Goal: Task Accomplishment & Management: Use online tool/utility

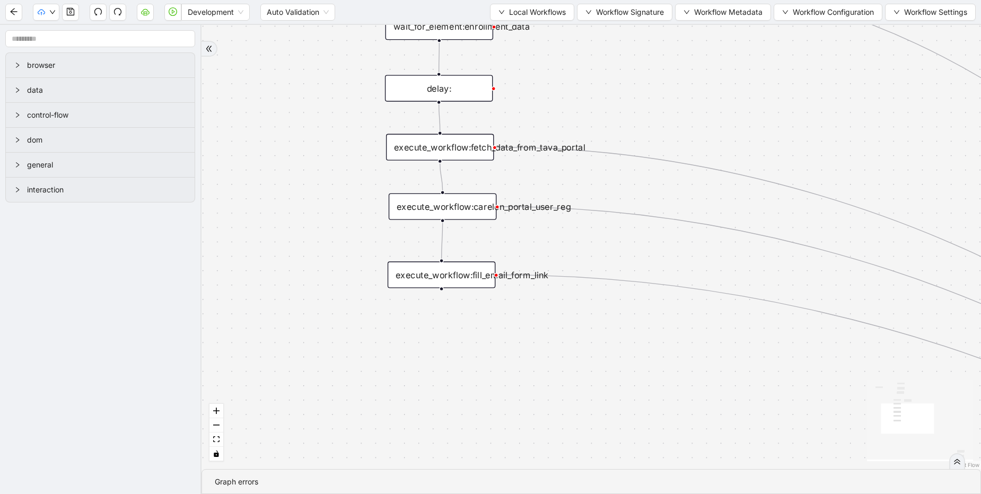
click at [468, 268] on div "execute_workflow:fill_email_form_link" at bounding box center [441, 274] width 108 height 27
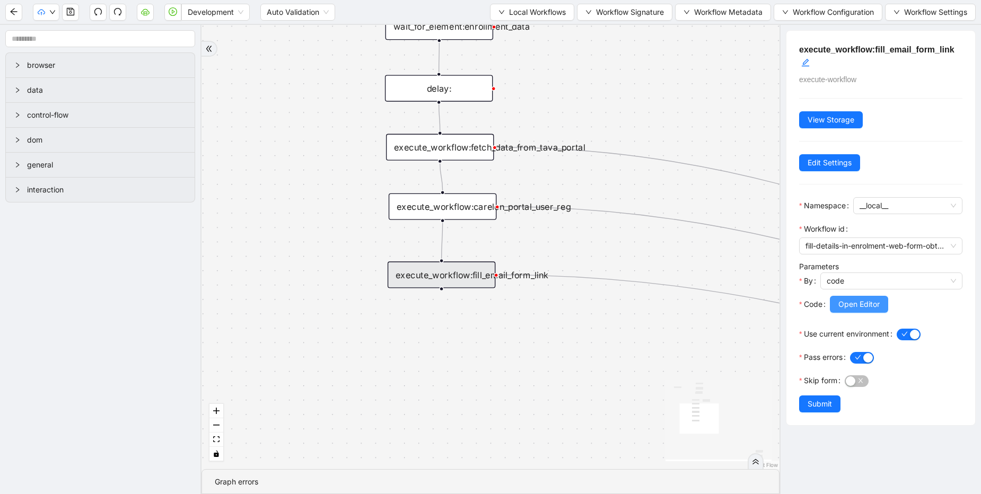
click at [845, 305] on span "Open Editor" at bounding box center [858, 304] width 41 height 12
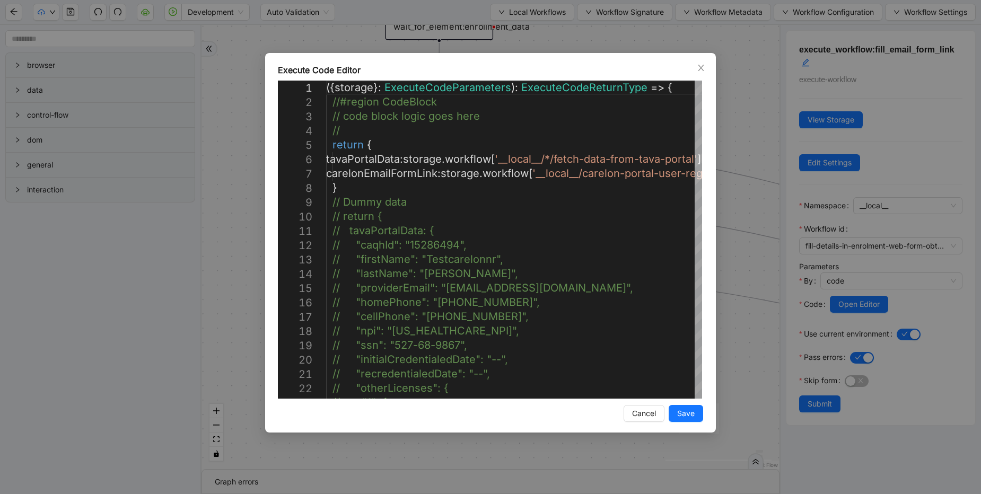
click at [730, 212] on div "Execute Code Editor 1 2 3 4 5 6 7 8 9 10 11 12 13 14 15 16 17 18 19 20 21 22 23…" at bounding box center [490, 247] width 981 height 494
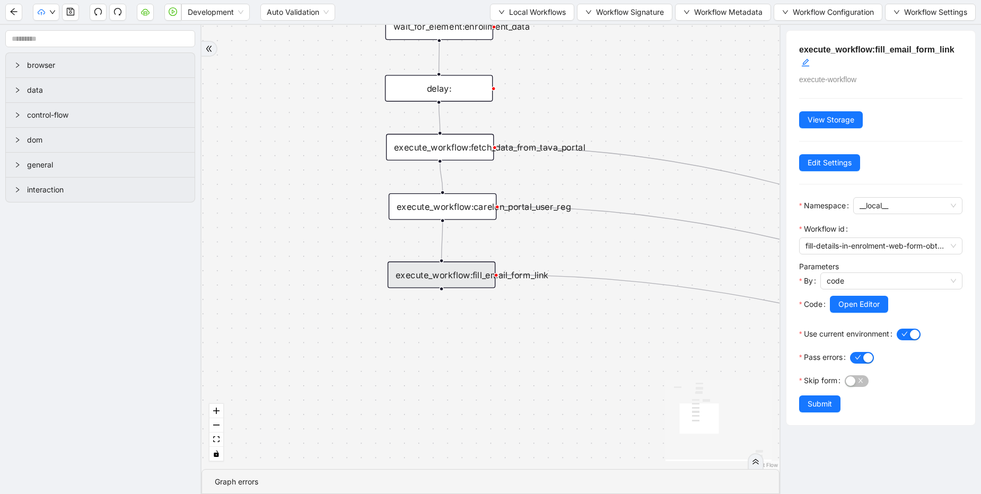
click at [432, 157] on div "execute_workflow:fetch_data_from_tava_portal" at bounding box center [440, 147] width 108 height 27
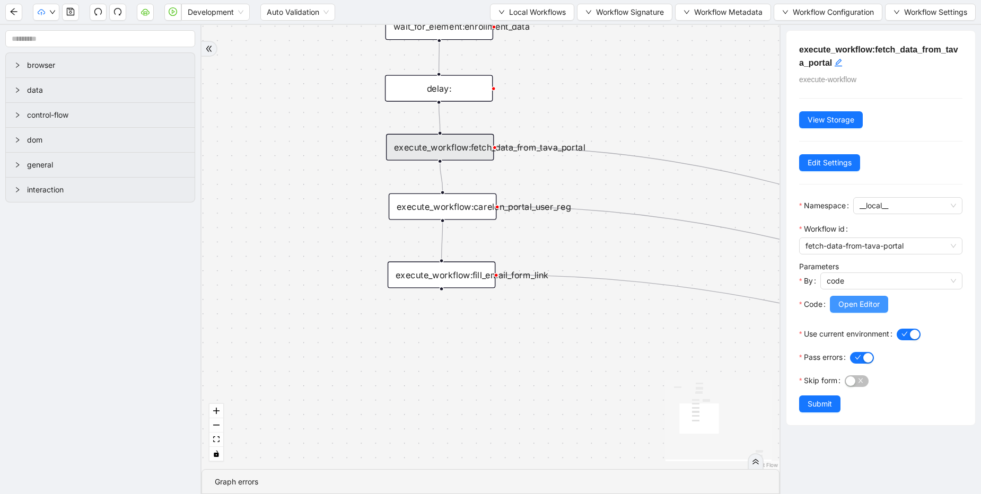
click at [856, 309] on span "Open Editor" at bounding box center [858, 304] width 41 height 12
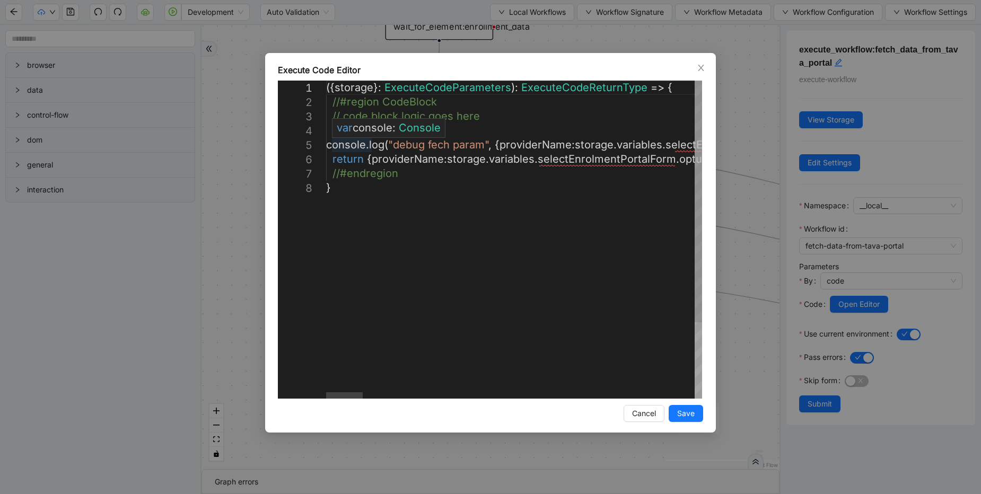
scroll to position [0, 2399]
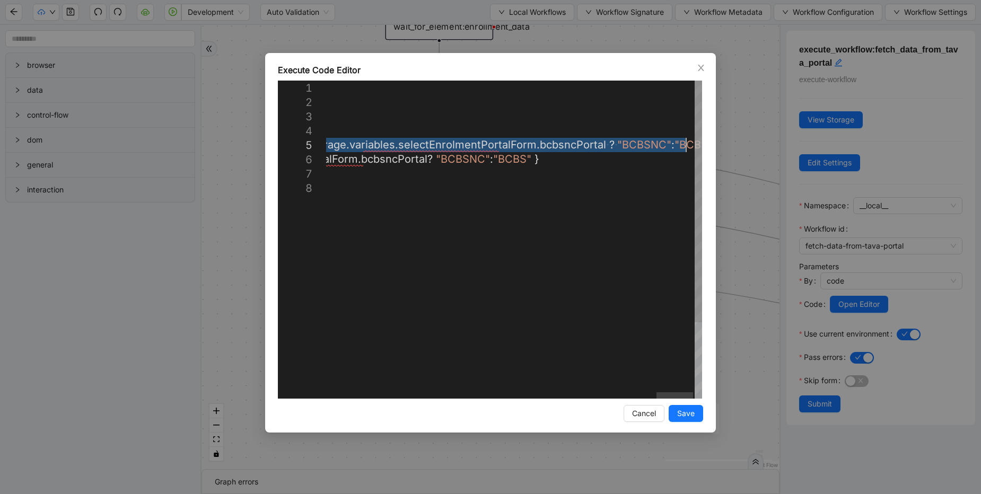
drag, startPoint x: 334, startPoint y: 145, endPoint x: 723, endPoint y: 146, distance: 388.5
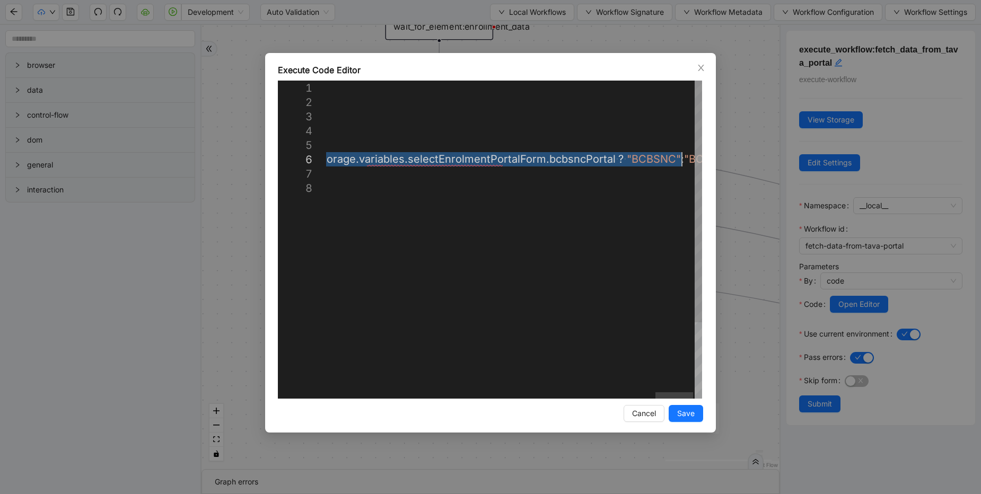
drag, startPoint x: 372, startPoint y: 155, endPoint x: 681, endPoint y: 160, distance: 309.0
type textarea "**********"
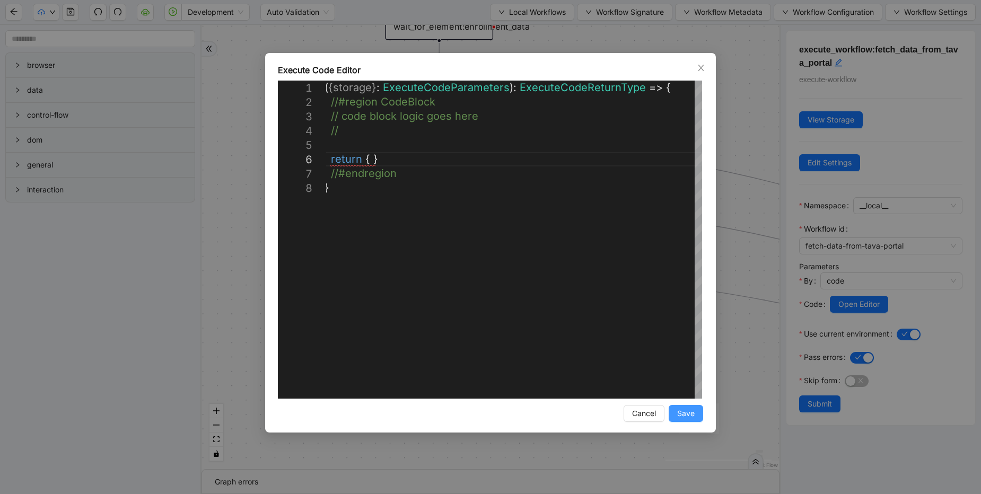
click at [686, 414] on span "Save" at bounding box center [685, 414] width 17 height 12
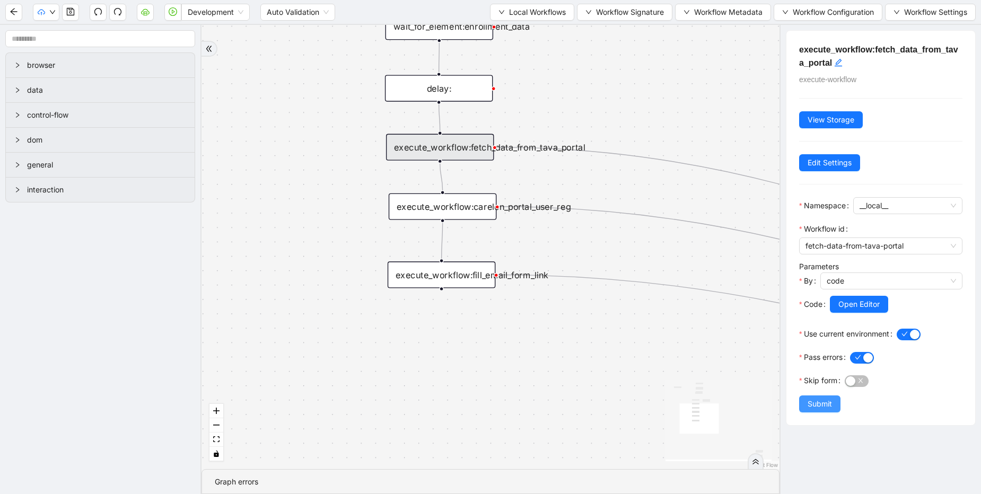
click at [813, 410] on button "Submit" at bounding box center [819, 403] width 41 height 17
click at [534, 16] on span "Local Workflows" at bounding box center [537, 12] width 57 height 12
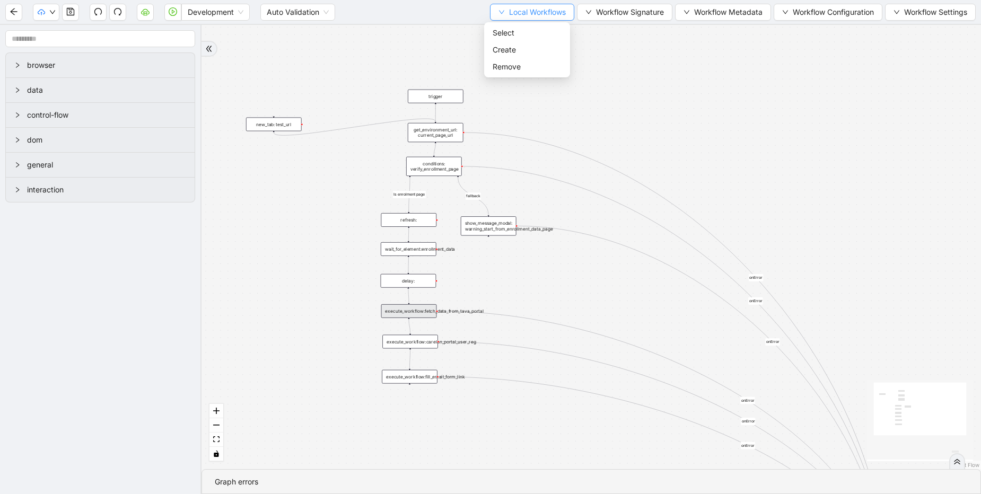
click at [536, 11] on span "Local Workflows" at bounding box center [537, 12] width 57 height 12
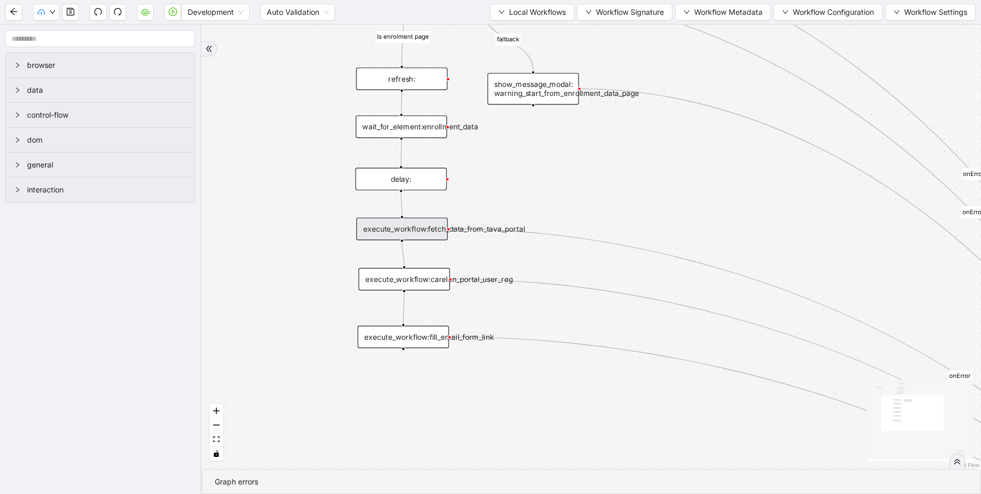
click at [431, 233] on div "execute_workflow:fetch_data_from_tava_portal" at bounding box center [401, 229] width 91 height 23
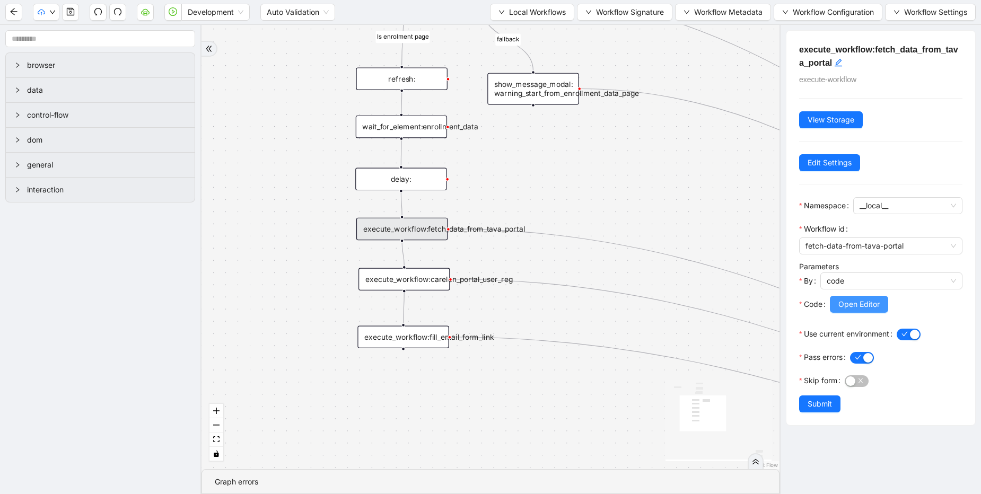
click at [841, 299] on span "Open Editor" at bounding box center [858, 304] width 41 height 12
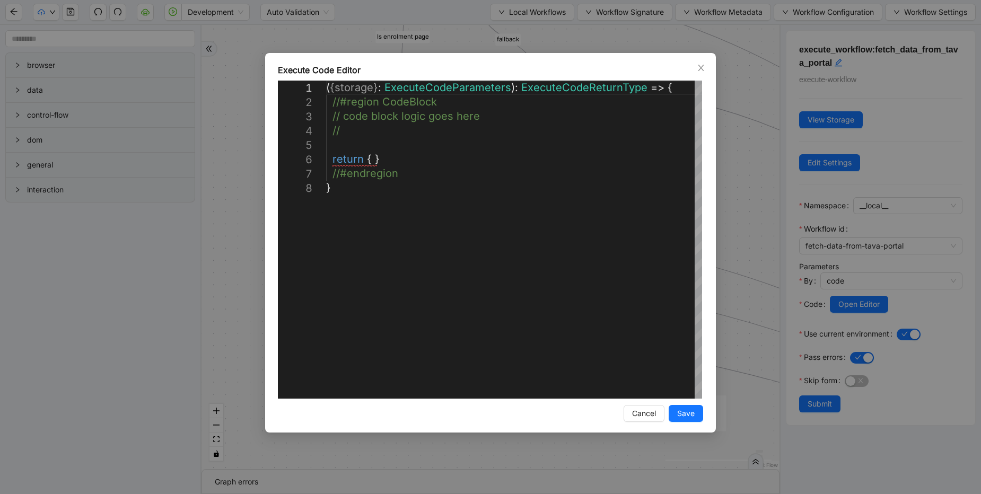
click at [754, 192] on div "**********" at bounding box center [490, 247] width 981 height 494
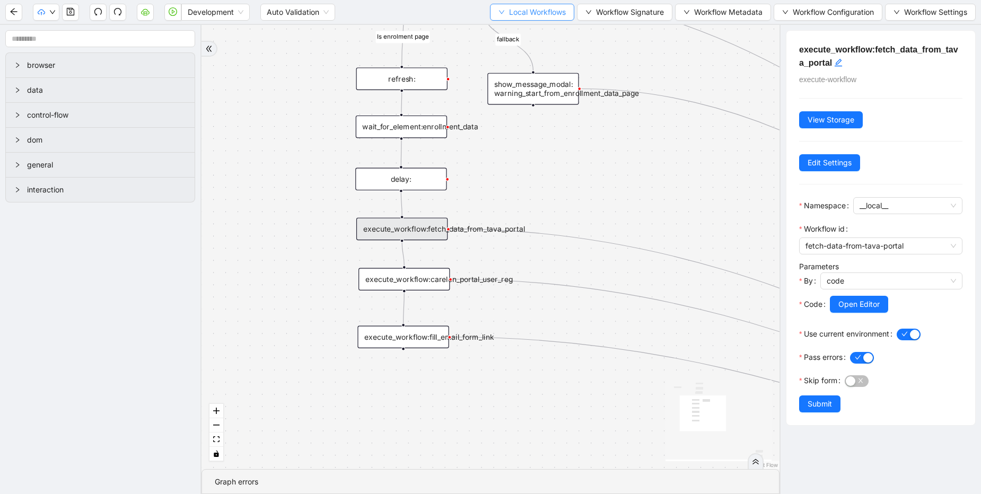
click at [509, 16] on span "Local Workflows" at bounding box center [537, 12] width 57 height 12
click at [507, 34] on span "Select" at bounding box center [526, 33] width 69 height 12
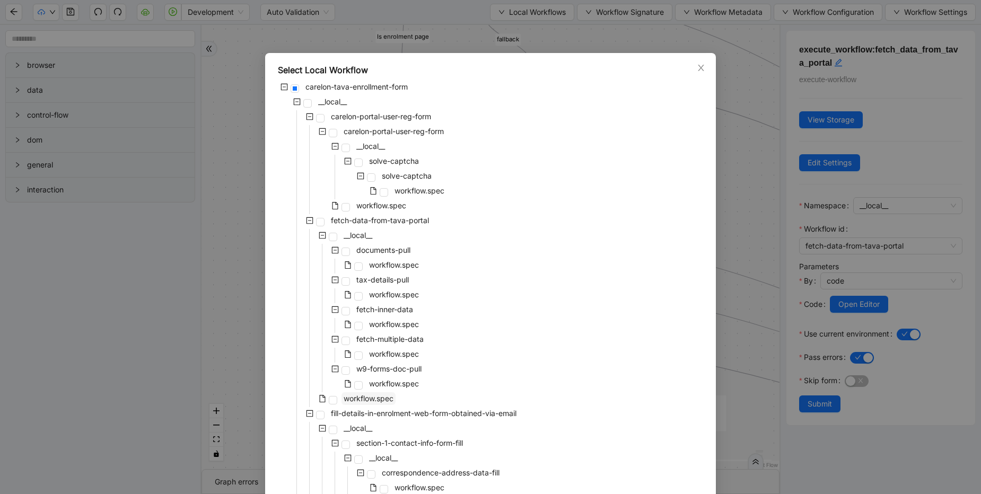
click at [361, 398] on span "workflow.spec" at bounding box center [368, 398] width 50 height 9
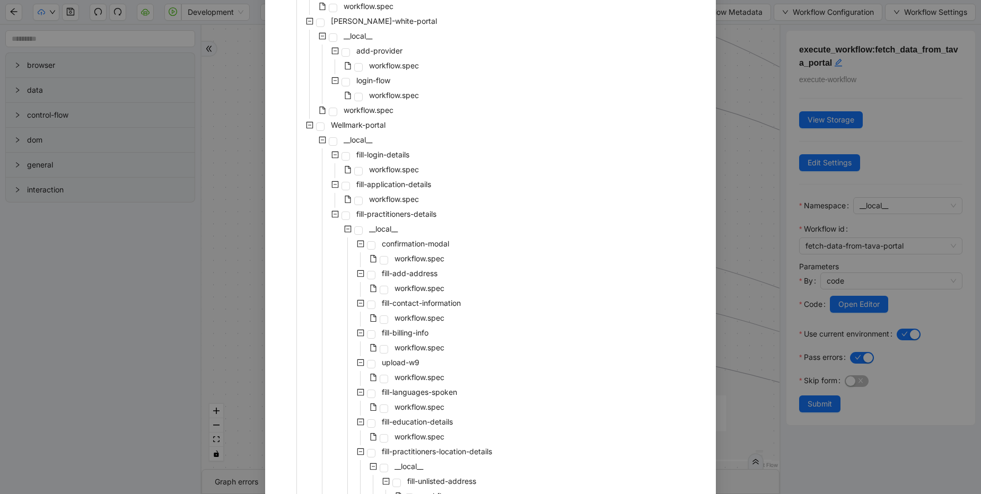
scroll to position [3699, 0]
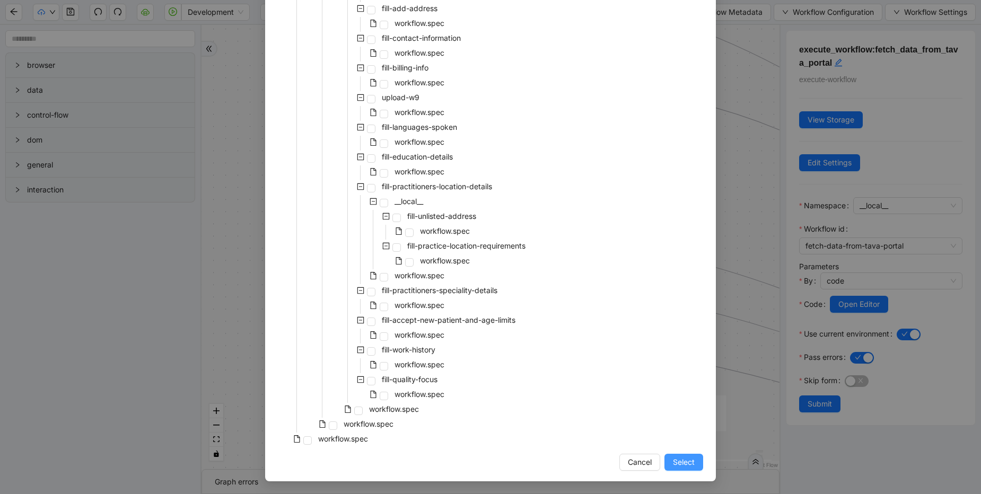
click at [674, 460] on span "Select" at bounding box center [684, 462] width 22 height 12
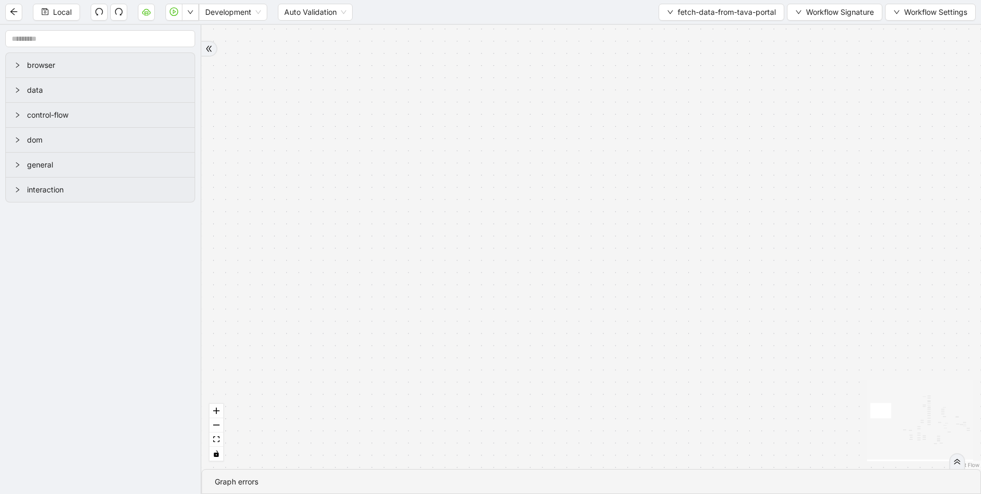
click at [679, 468] on div "check_document_element_exists taxEntitiesExists success fallback exitFrom fallb…" at bounding box center [590, 247] width 779 height 444
click at [702, 16] on span "fetch-data-from-tava-portal" at bounding box center [726, 12] width 98 height 12
click at [685, 31] on span "Select" at bounding box center [718, 33] width 109 height 12
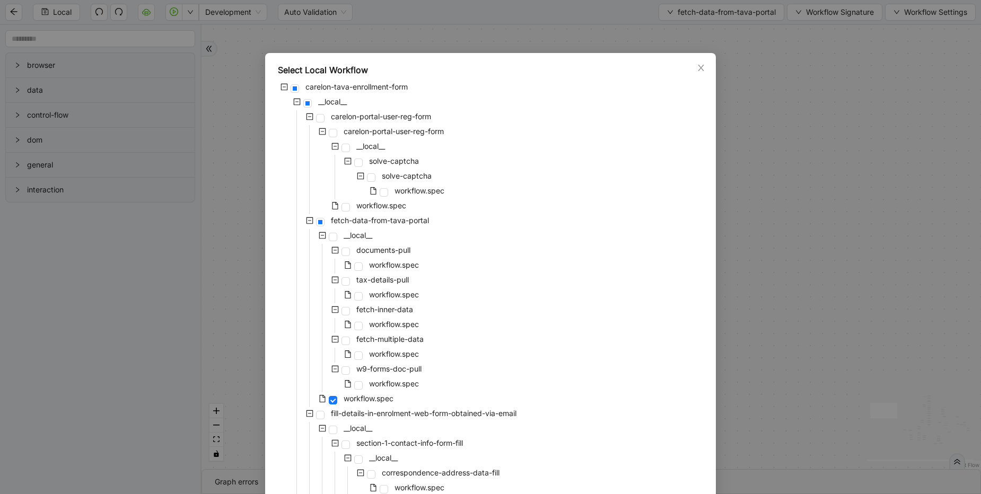
click at [800, 121] on div "Select Local Workflow carelon-tava-enrollment-form __local__ carelon-portal-use…" at bounding box center [490, 247] width 981 height 494
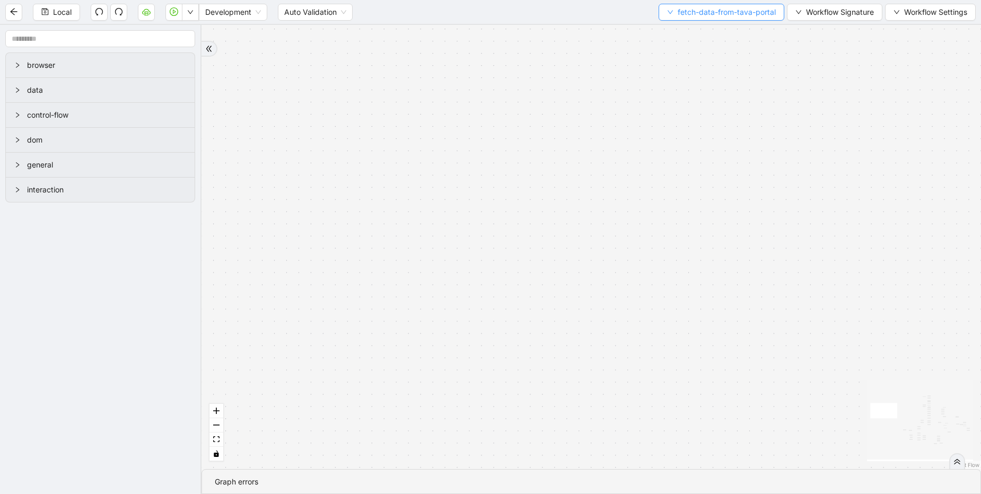
click at [672, 13] on button "fetch-data-from-tava-portal" at bounding box center [721, 12] width 126 height 17
click at [823, 14] on span "Workflow Signature" at bounding box center [840, 12] width 68 height 12
click at [803, 54] on span "Type" at bounding box center [832, 50] width 71 height 12
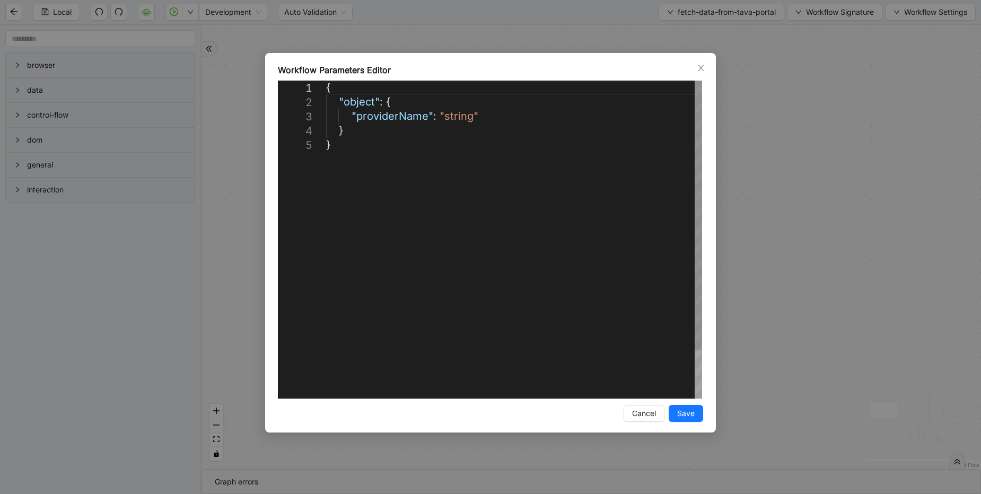
scroll to position [0, 6]
click at [377, 113] on div "{ "object" : { "providerName" : "string" } }" at bounding box center [514, 268] width 376 height 375
drag, startPoint x: 352, startPoint y: 148, endPoint x: 307, endPoint y: 69, distance: 91.1
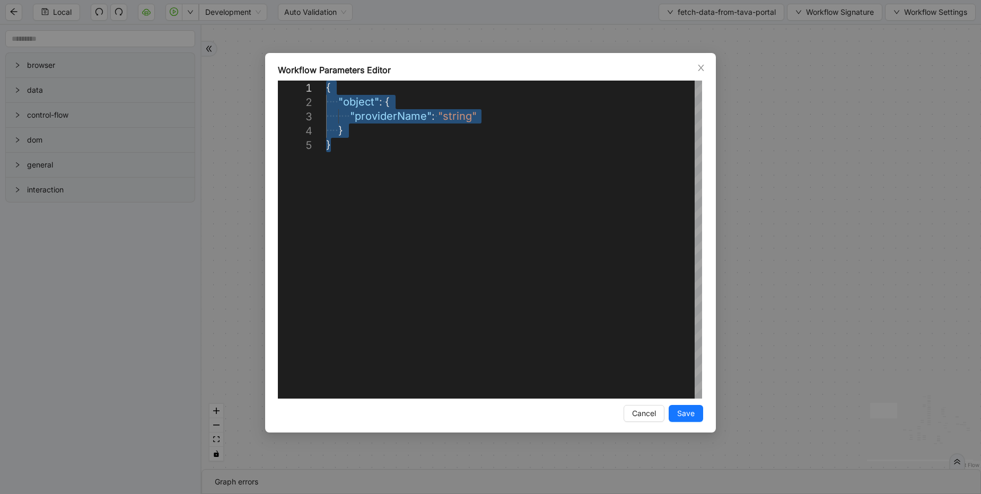
scroll to position [0, 0]
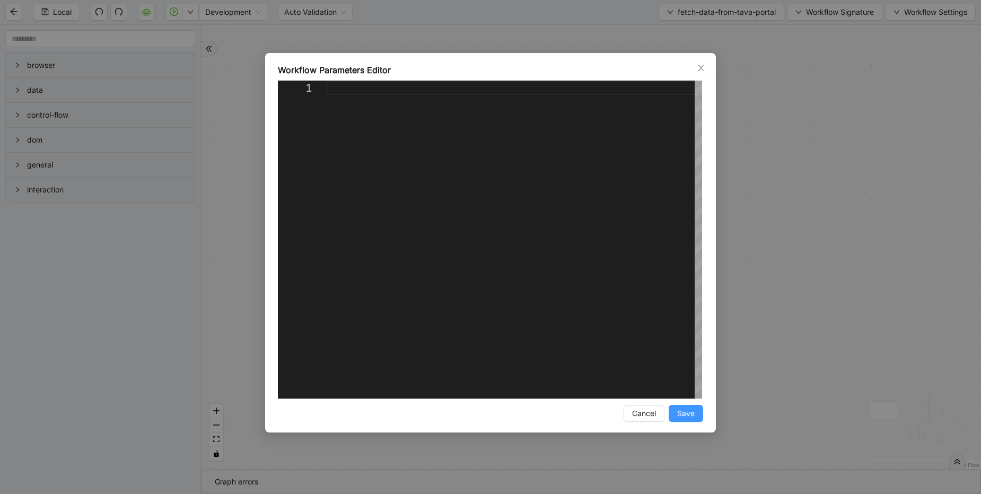
click at [697, 414] on button "Save" at bounding box center [685, 413] width 34 height 17
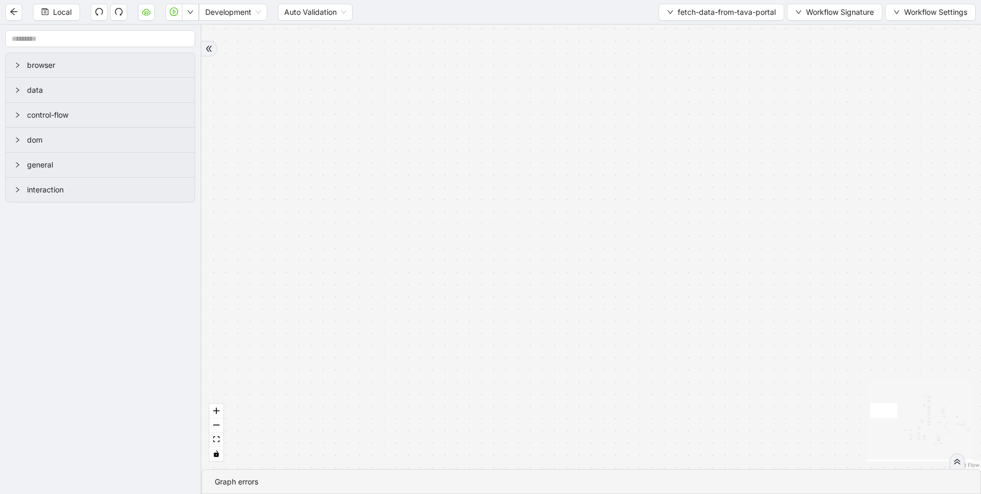
click at [209, 439] on div "check_document_element_exists taxEntitiesExists success fallback exitFrom fallb…" at bounding box center [590, 247] width 779 height 444
click at [222, 439] on button "fit view" at bounding box center [216, 439] width 14 height 14
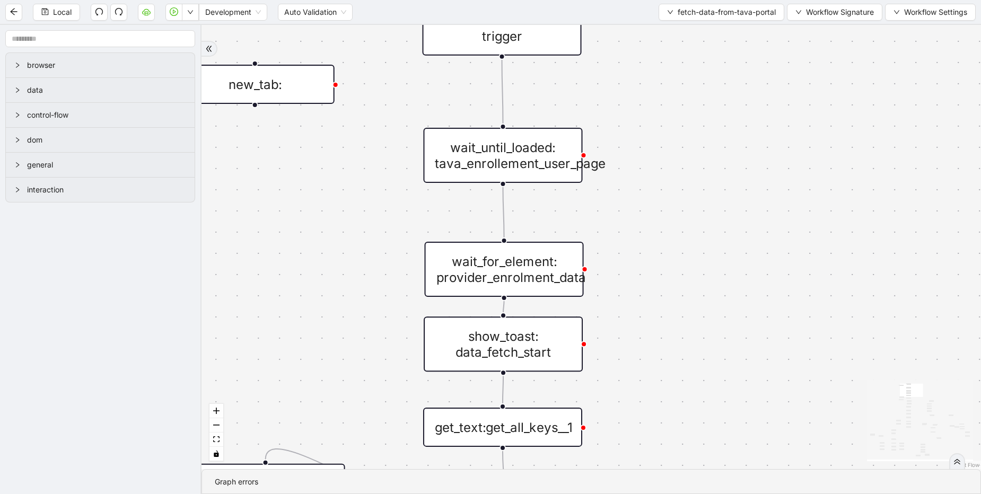
click at [480, 151] on div "wait_until_loaded: tava_enrollement_user_page" at bounding box center [502, 155] width 159 height 55
click at [500, 153] on div "wait_until_loaded: tava_enrollement_user_page" at bounding box center [502, 155] width 159 height 55
click at [528, 274] on div "wait_for_element: provider_enrolment_data" at bounding box center [504, 269] width 159 height 55
click at [312, 213] on div "check_document_element_exists taxEntitiesExists success fallback exitFrom fallb…" at bounding box center [590, 247] width 779 height 444
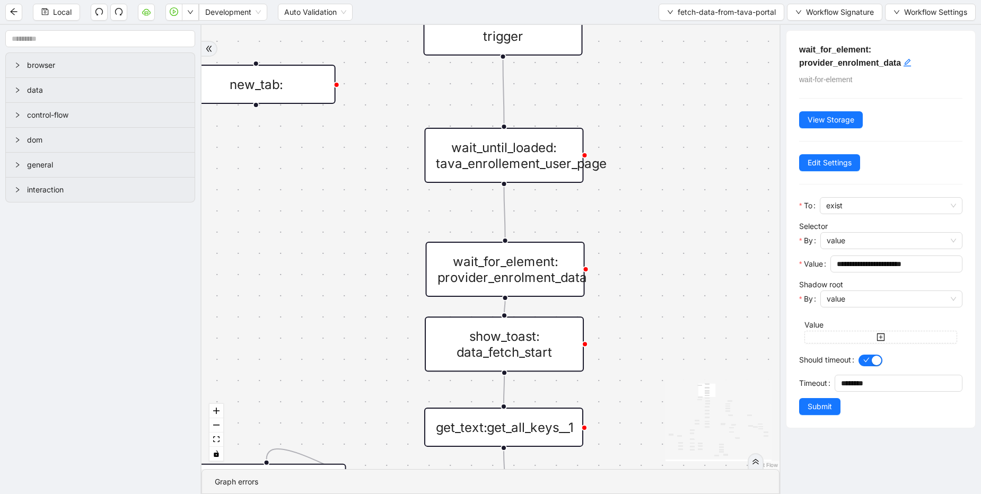
click at [523, 163] on div "wait_until_loaded: tava_enrollement_user_page" at bounding box center [503, 155] width 159 height 55
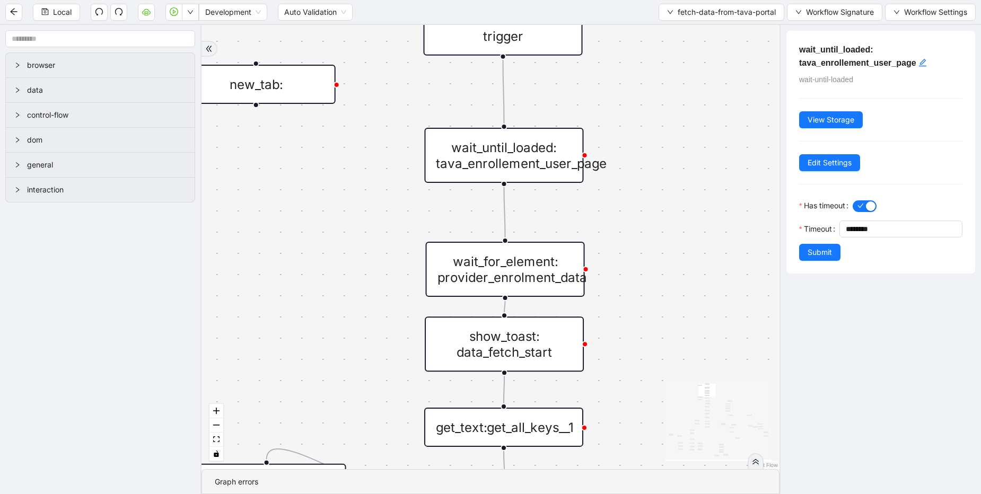
click at [517, 283] on div "wait_for_element: provider_enrolment_data" at bounding box center [505, 269] width 159 height 55
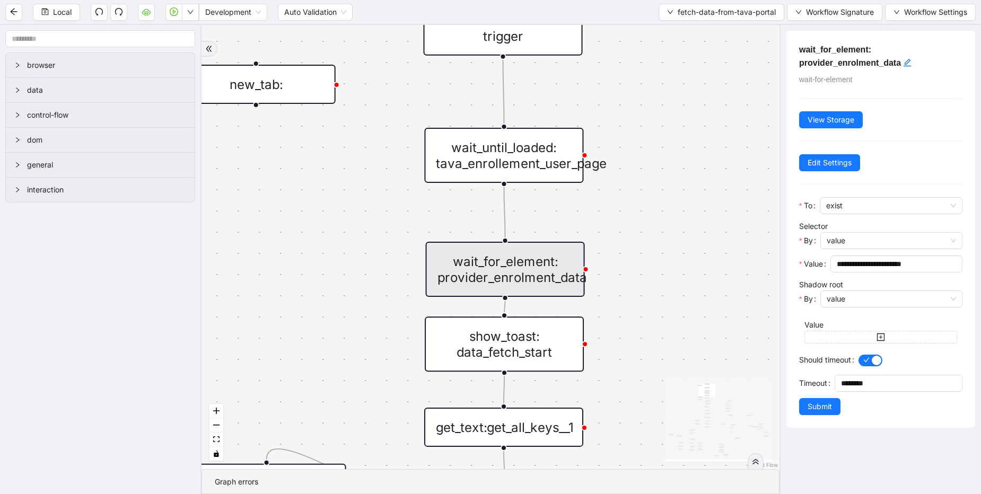
click at [520, 334] on div "show_toast: data_fetch_start" at bounding box center [504, 343] width 159 height 55
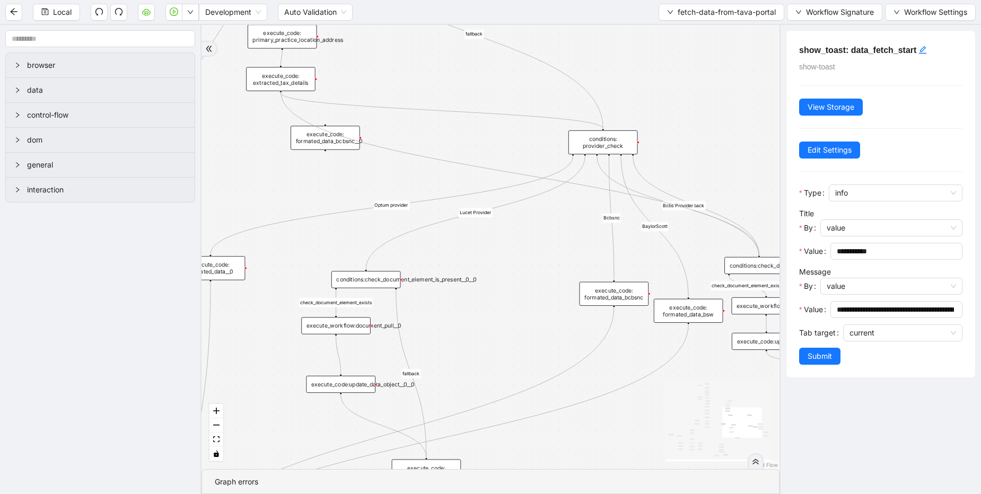
drag, startPoint x: 279, startPoint y: 92, endPoint x: 7, endPoint y: 28, distance: 278.8
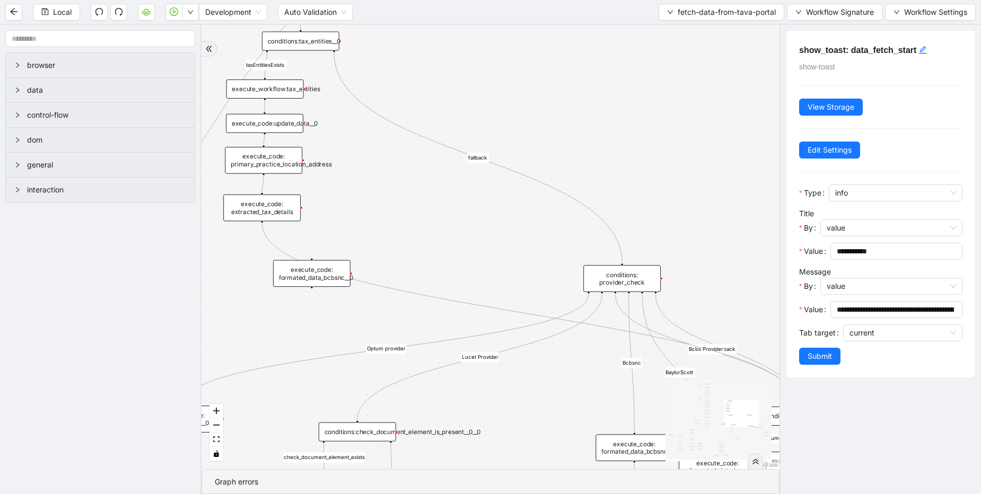
drag, startPoint x: 335, startPoint y: 53, endPoint x: 365, endPoint y: 268, distance: 217.3
click at [425, 333] on div "check_document_element_exists taxEntitiesExists success fallback exitFrom fallb…" at bounding box center [490, 247] width 578 height 444
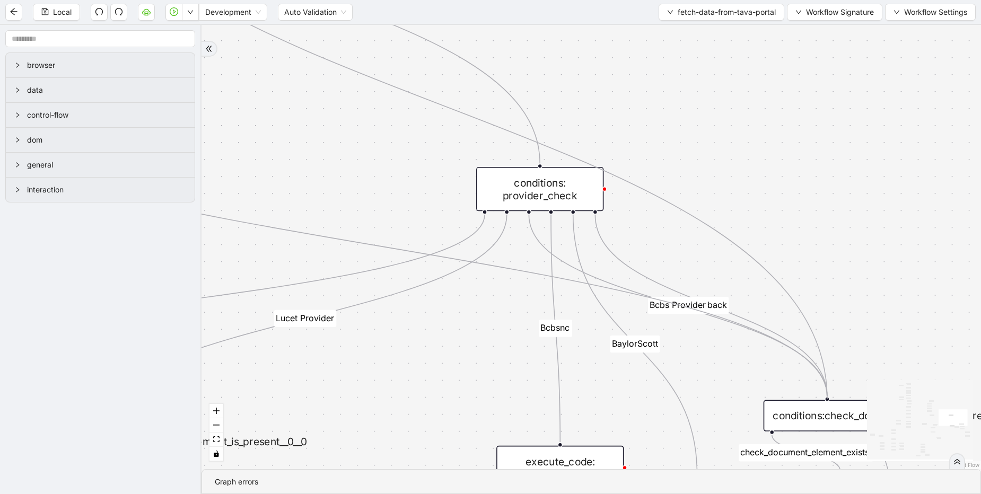
drag, startPoint x: 334, startPoint y: 48, endPoint x: 831, endPoint y: 404, distance: 611.3
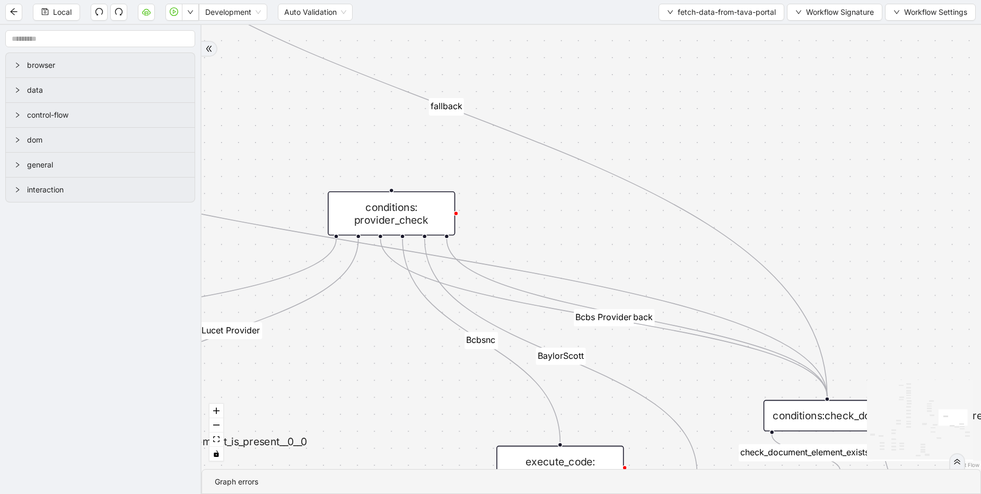
drag, startPoint x: 551, startPoint y: 191, endPoint x: 428, endPoint y: 191, distance: 123.0
click at [402, 216] on div "conditions: provider_check" at bounding box center [391, 213] width 127 height 44
click at [486, 278] on icon "Edge from conditions: provider_check to conditions:check_document_element_is_pr…" at bounding box center [636, 317] width 381 height 157
click at [427, 278] on icon "Edge from conditions: provider_check to conditions:check_document_element_is_pr…" at bounding box center [603, 317] width 446 height 157
click at [407, 360] on div "check_document_element_exists taxEntitiesExists success fallback exitFrom fallb…" at bounding box center [590, 247] width 779 height 444
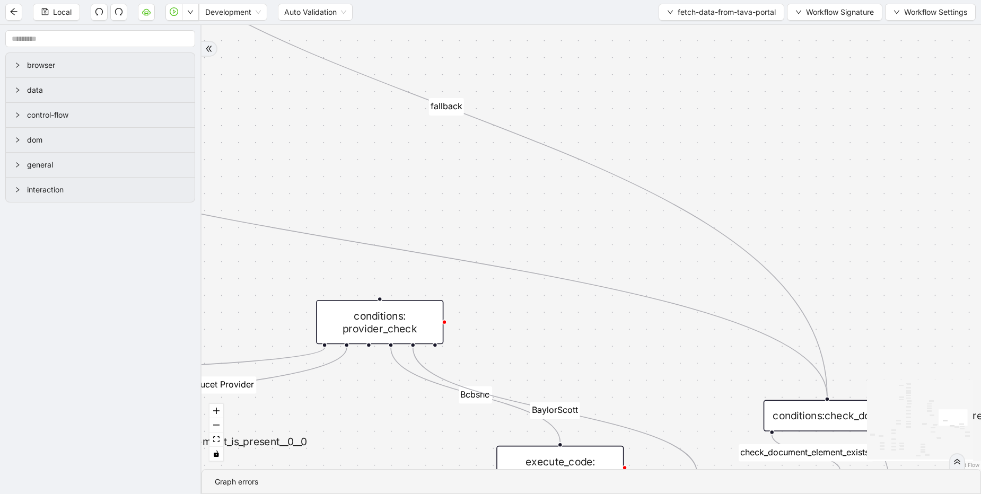
drag, startPoint x: 405, startPoint y: 261, endPoint x: 410, endPoint y: 290, distance: 28.9
click at [403, 302] on div "conditions: provider_check" at bounding box center [379, 322] width 127 height 44
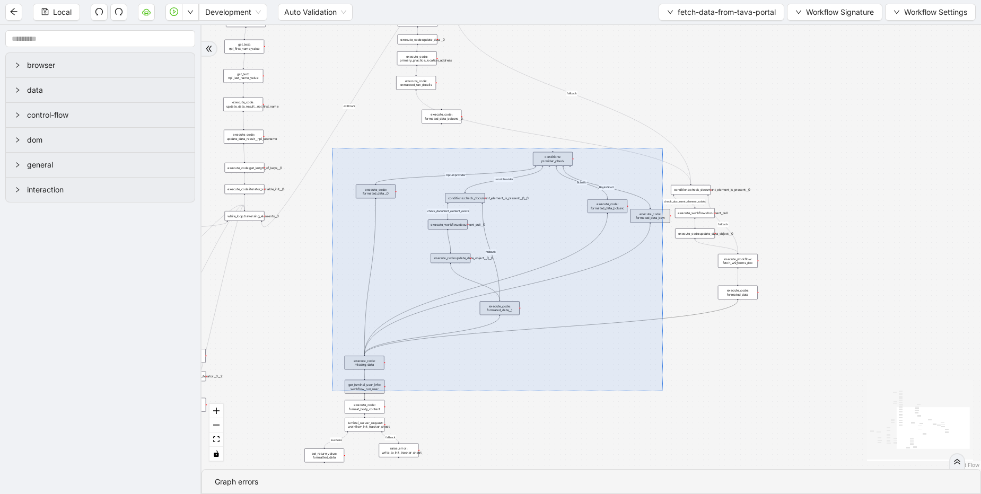
drag, startPoint x: 332, startPoint y: 148, endPoint x: 663, endPoint y: 391, distance: 410.6
click at [663, 391] on div "check_document_element_exists taxEntitiesExists success fallback exitFrom fallb…" at bounding box center [590, 247] width 779 height 444
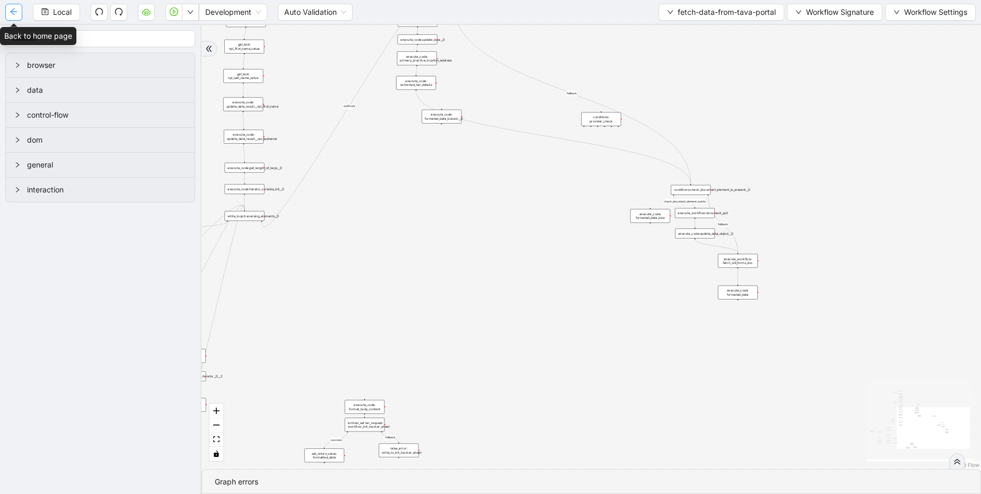
click at [12, 12] on icon "arrow-left" at bounding box center [13, 11] width 7 height 7
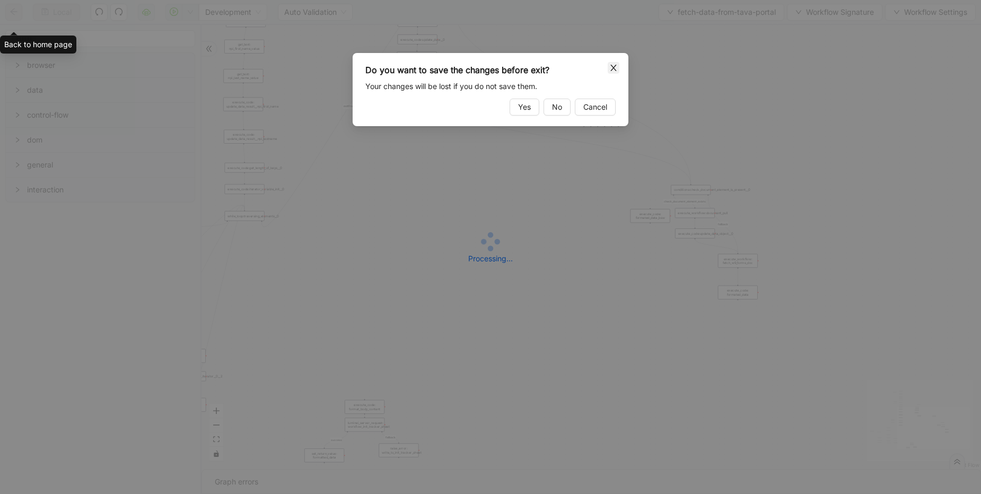
click at [613, 67] on icon "close" at bounding box center [613, 68] width 6 height 6
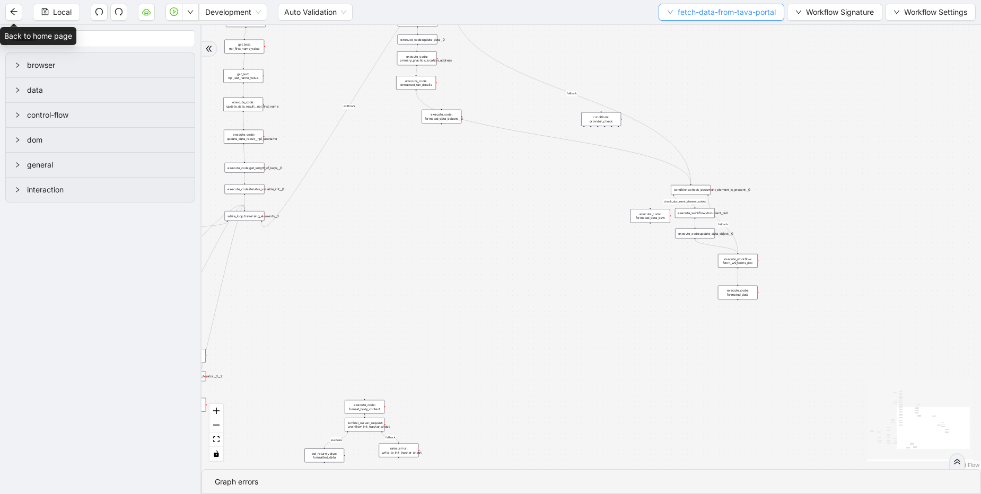
click at [710, 13] on span "fetch-data-from-tava-portal" at bounding box center [726, 12] width 98 height 12
click at [671, 34] on span "Select" at bounding box center [718, 33] width 109 height 12
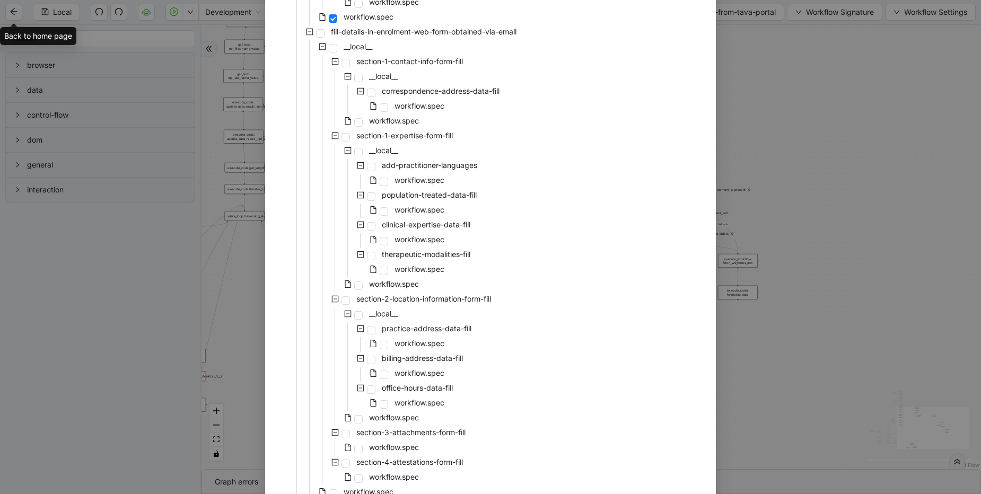
scroll to position [509, 0]
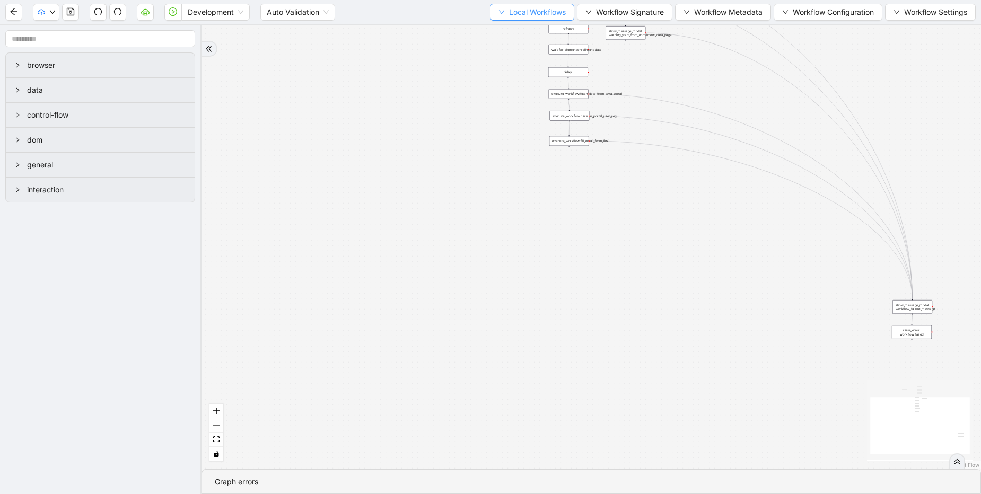
click at [535, 16] on span "Local Workflows" at bounding box center [537, 12] width 57 height 12
click at [509, 38] on span "Select" at bounding box center [526, 33] width 69 height 12
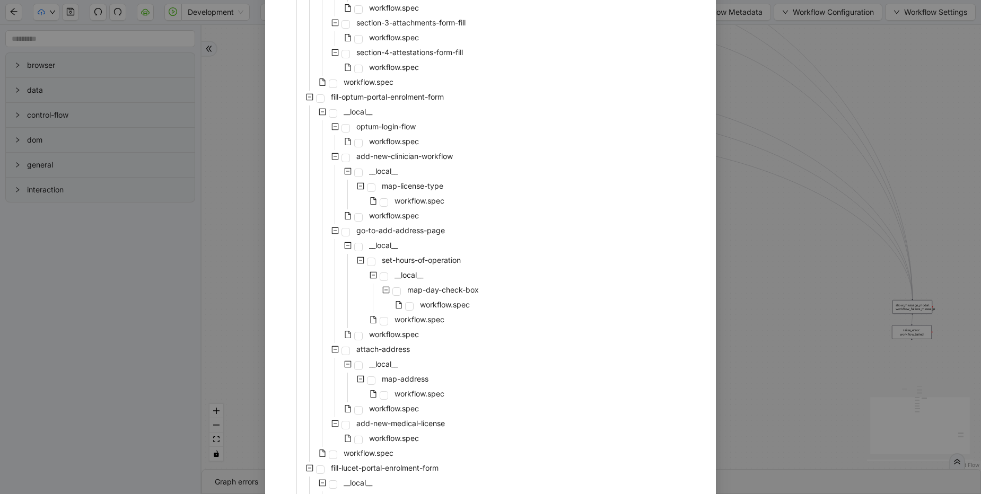
scroll to position [890, 0]
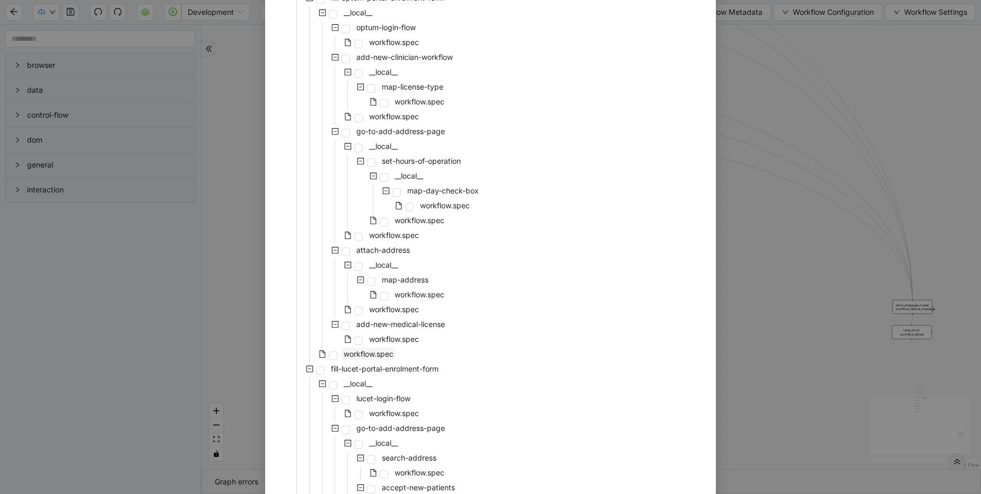
click at [373, 351] on span "workflow.spec" at bounding box center [368, 353] width 50 height 9
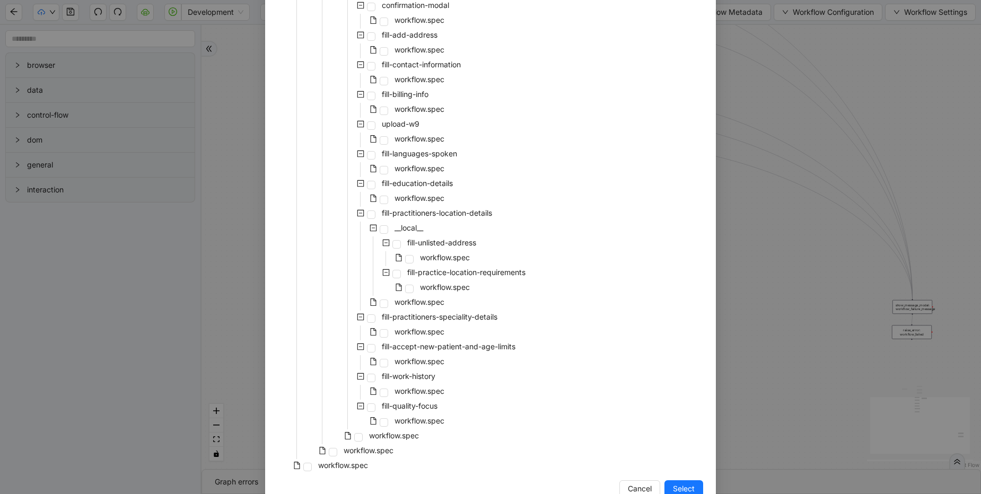
scroll to position [3699, 0]
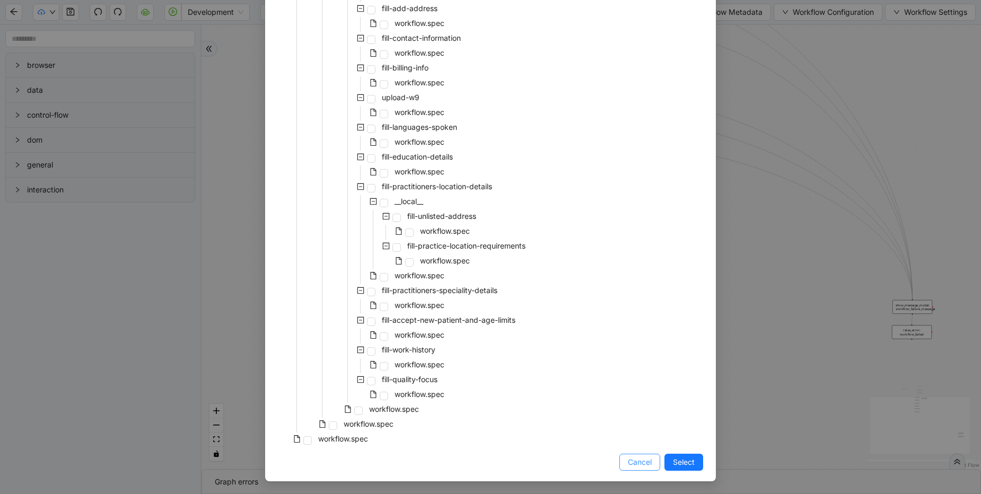
click at [619, 466] on button "Cancel" at bounding box center [639, 462] width 41 height 17
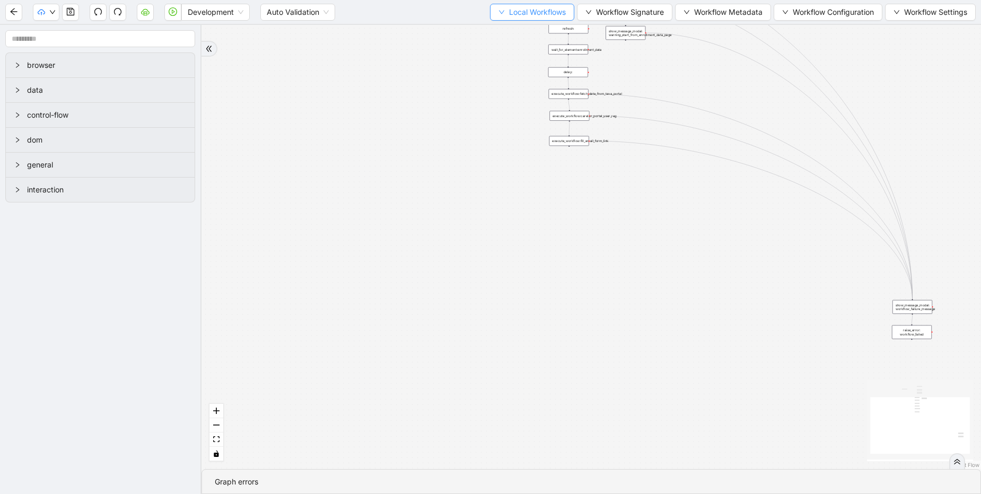
click at [520, 12] on span "Local Workflows" at bounding box center [537, 12] width 57 height 12
click at [542, 73] on li "Remove" at bounding box center [527, 66] width 82 height 17
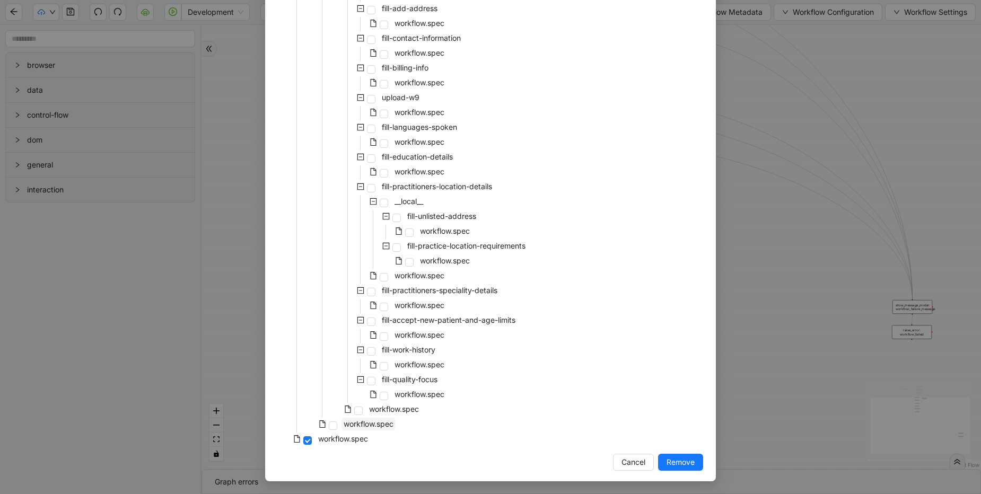
click at [383, 426] on span "workflow.spec" at bounding box center [368, 423] width 50 height 9
click at [680, 465] on span "Remove" at bounding box center [680, 462] width 28 height 12
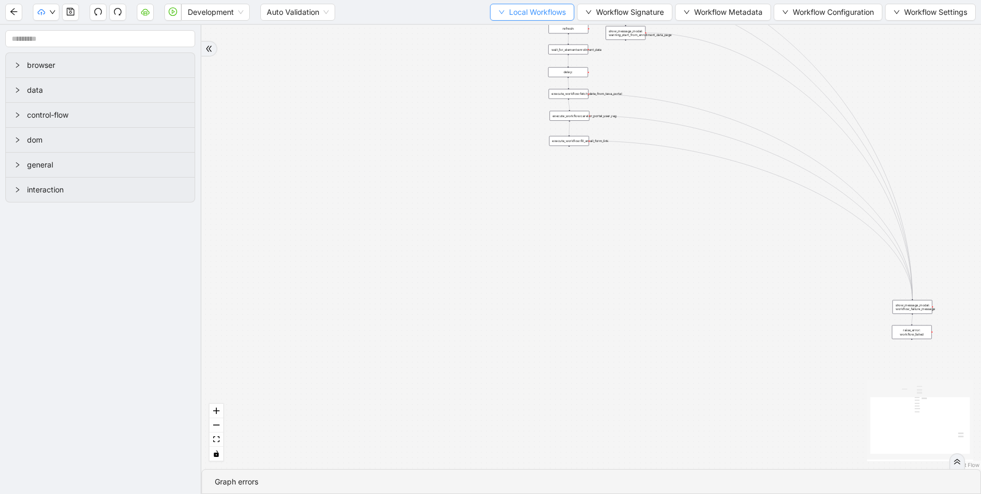
click at [518, 16] on span "Local Workflows" at bounding box center [537, 12] width 57 height 12
click at [512, 66] on span "Remove" at bounding box center [526, 67] width 69 height 12
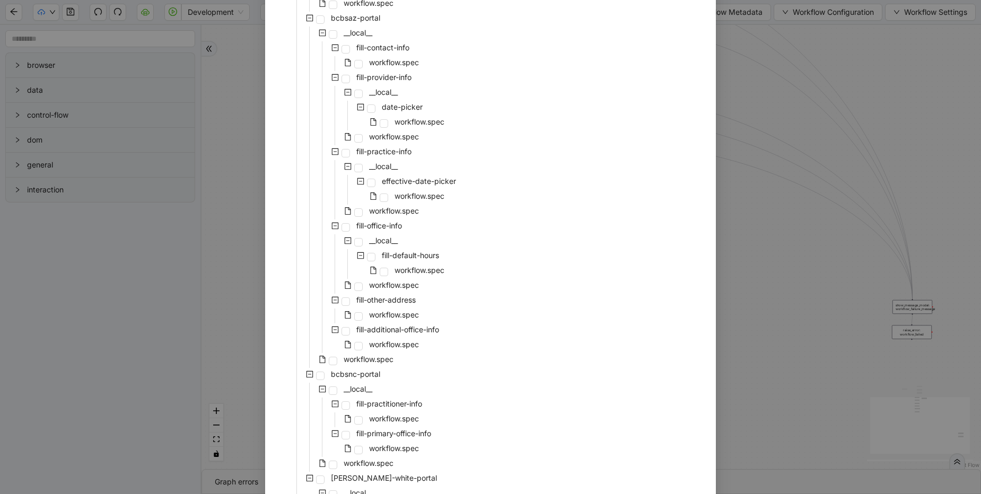
scroll to position [3121, 0]
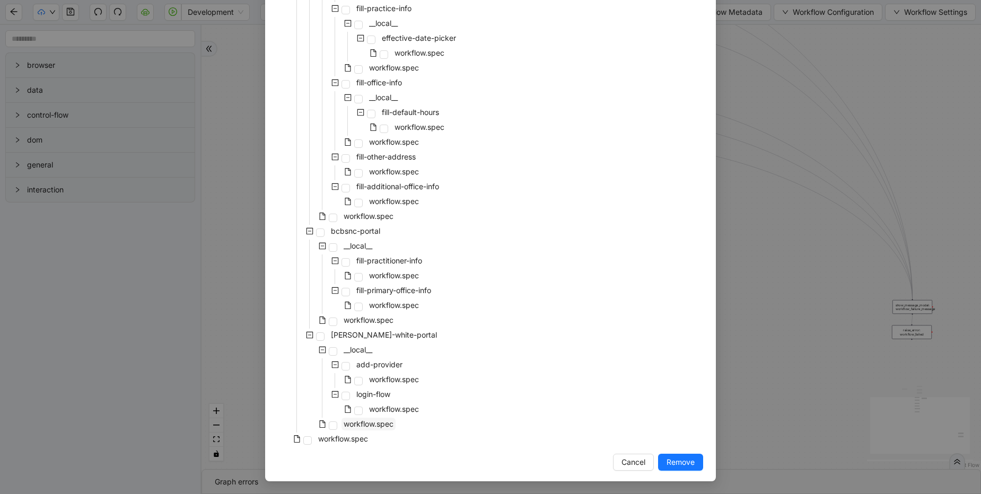
click at [388, 420] on span "workflow.spec" at bounding box center [368, 423] width 50 height 9
click at [369, 317] on span "workflow.spec" at bounding box center [368, 319] width 50 height 9
click at [367, 426] on span "workflow.spec" at bounding box center [368, 423] width 50 height 9
click at [678, 463] on span "Remove" at bounding box center [680, 462] width 28 height 12
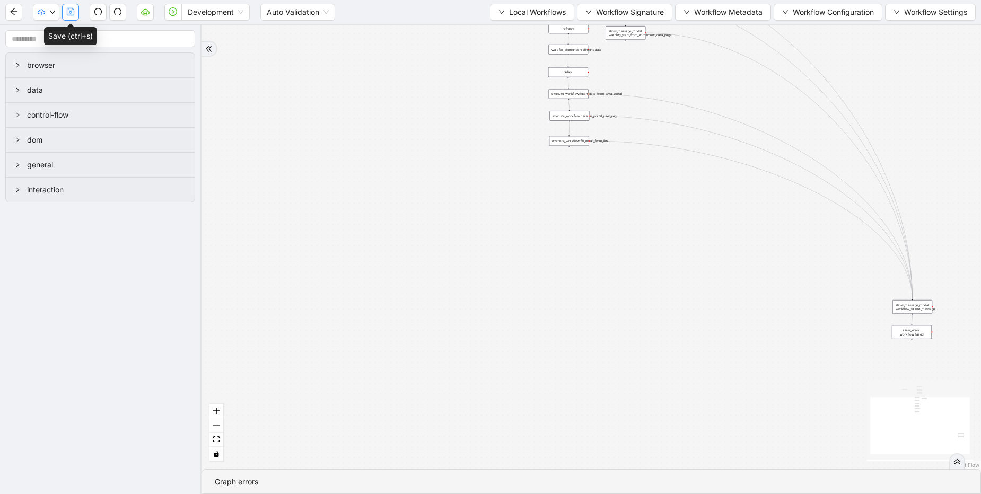
click at [75, 17] on button "button" at bounding box center [70, 12] width 17 height 17
click at [536, 14] on span "Local Workflows" at bounding box center [537, 12] width 57 height 12
click at [580, 93] on div "trigger execute_workflow:carelon_portal_user_reg execute_workflow:fetch_data_fr…" at bounding box center [590, 247] width 779 height 444
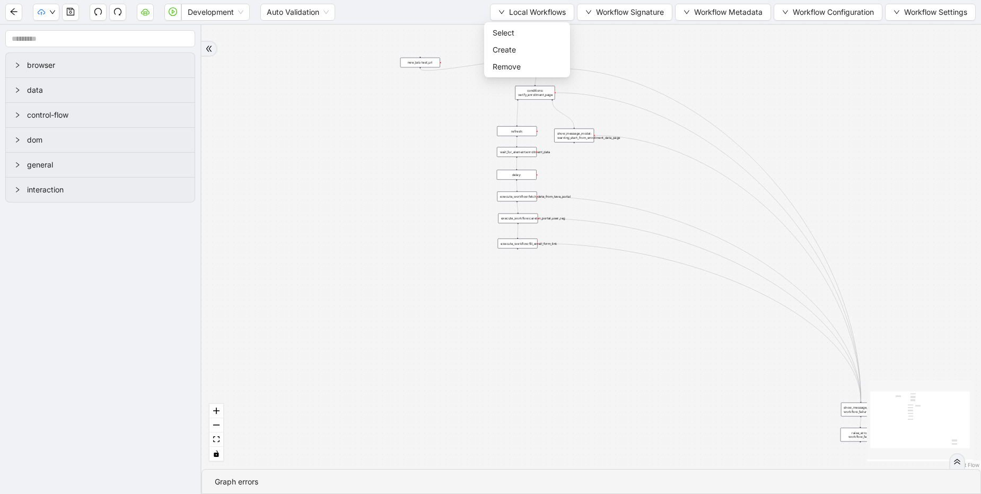
click at [372, 157] on div "trigger execute_workflow:carelon_portal_user_reg execute_workflow:fetch_data_fr…" at bounding box center [590, 247] width 779 height 444
click at [439, 151] on div "trigger execute_workflow:carelon_portal_user_reg execute_workflow:fetch_data_fr…" at bounding box center [590, 247] width 779 height 444
click at [519, 32] on span "Select" at bounding box center [526, 33] width 69 height 12
click at [401, 146] on div "Select Local Workflow carelon-tava-enrollment-form __local__ carelon-portal-use…" at bounding box center [490, 247] width 981 height 494
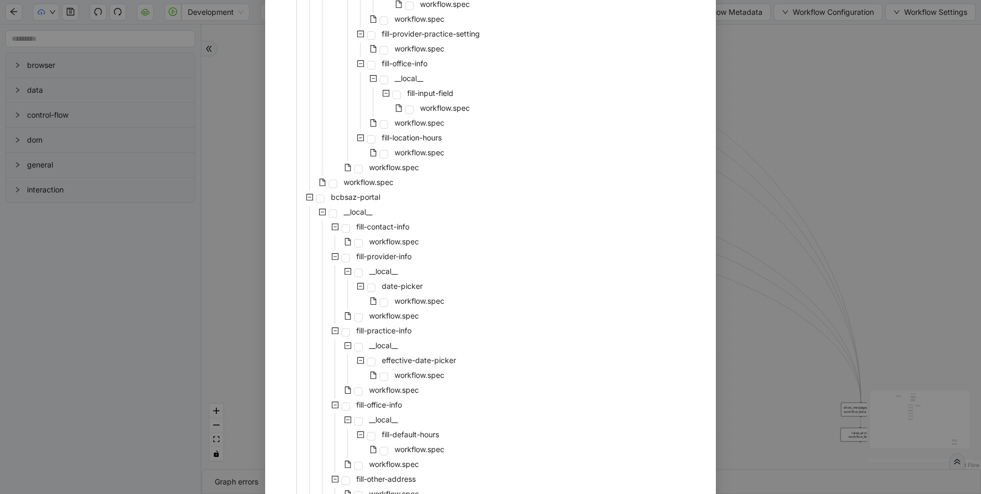
scroll to position [3017, 0]
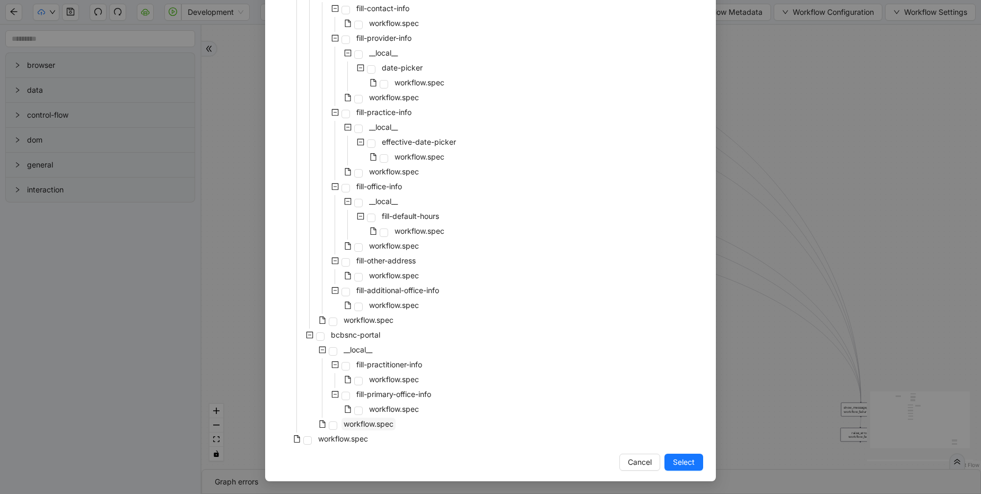
click at [384, 423] on span "workflow.spec" at bounding box center [368, 423] width 50 height 9
click at [688, 464] on span "Select" at bounding box center [684, 462] width 22 height 12
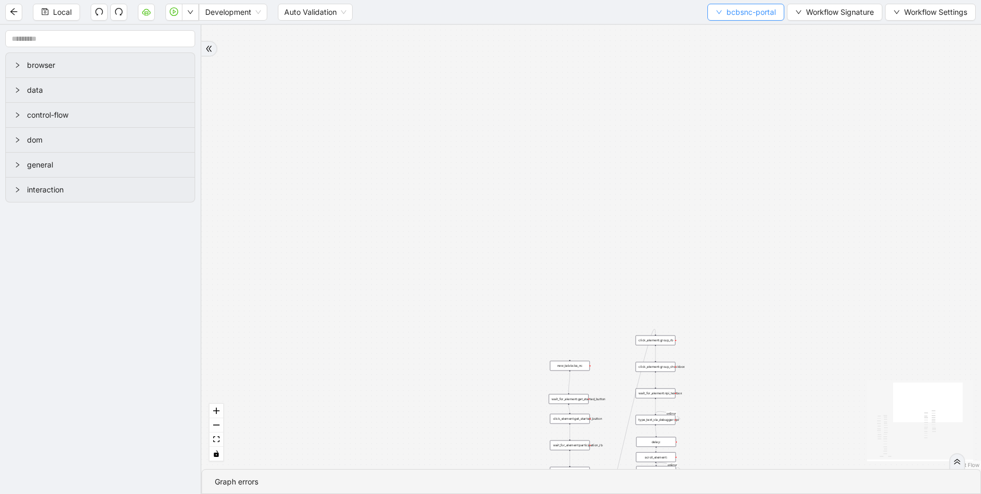
click at [743, 13] on span "bcbsnc-portal" at bounding box center [750, 12] width 49 height 12
click at [729, 68] on span "Remove" at bounding box center [743, 67] width 60 height 12
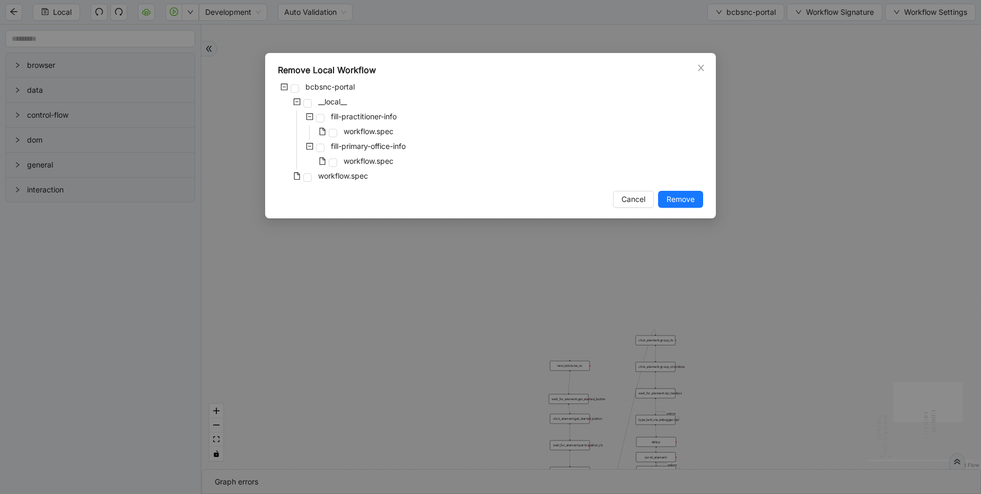
click at [294, 23] on div "Remove Local Workflow bcbsnc-portal __local__ fill-practitioner-info workflow.s…" at bounding box center [490, 247] width 981 height 494
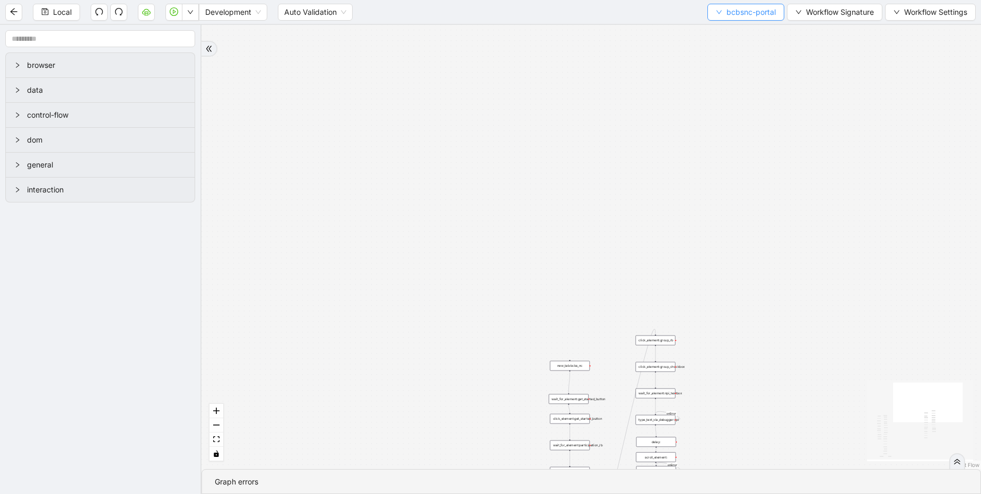
click at [726, 13] on span "bcbsnc-portal" at bounding box center [750, 12] width 49 height 12
click at [716, 32] on span "Select" at bounding box center [743, 33] width 60 height 12
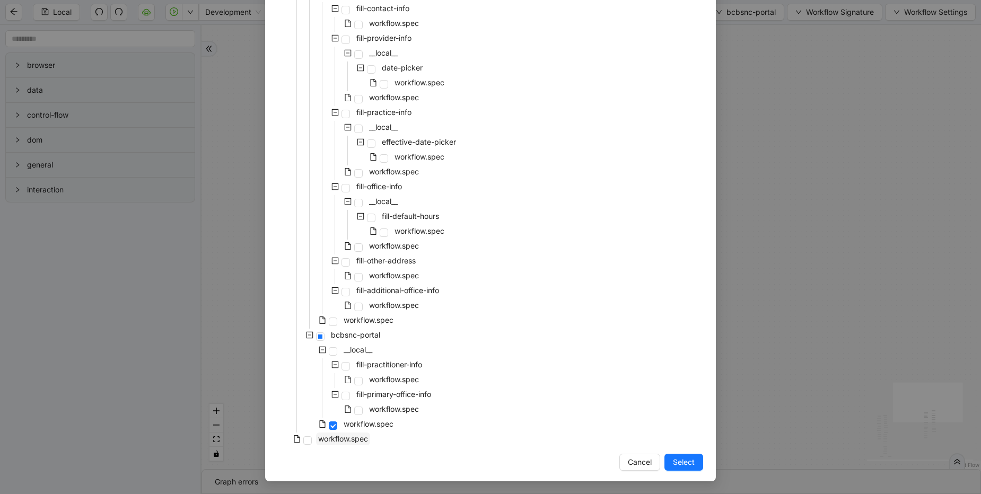
click at [339, 436] on span "workflow.spec" at bounding box center [343, 438] width 50 height 9
click at [684, 463] on span "Select" at bounding box center [684, 462] width 22 height 12
click at [666, 461] on div "fallback success onError onError onError onError onError trigger new_tab:bcbs_n…" at bounding box center [590, 247] width 779 height 444
click at [373, 428] on div "fallback success onError onError onError onError onError trigger new_tab:bcbs_n…" at bounding box center [590, 247] width 779 height 444
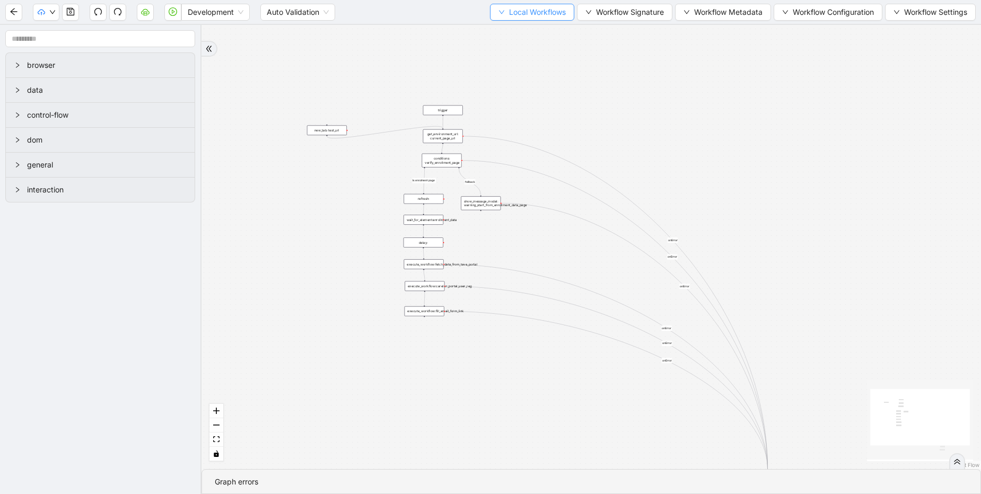
click at [549, 15] on span "Local Workflows" at bounding box center [537, 12] width 57 height 12
click at [527, 69] on span "Remove" at bounding box center [526, 67] width 69 height 12
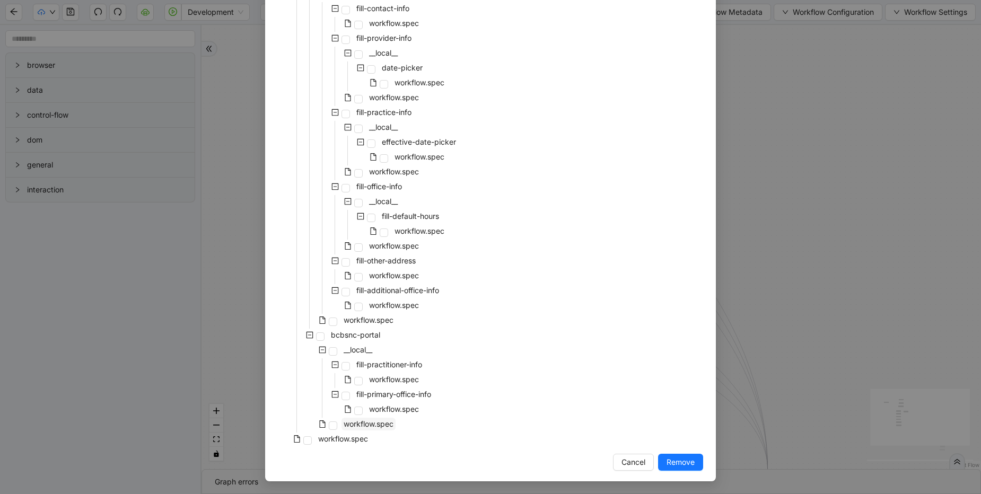
click at [386, 424] on span "workflow.spec" at bounding box center [368, 423] width 50 height 9
click at [686, 467] on span "Remove" at bounding box center [680, 462] width 28 height 12
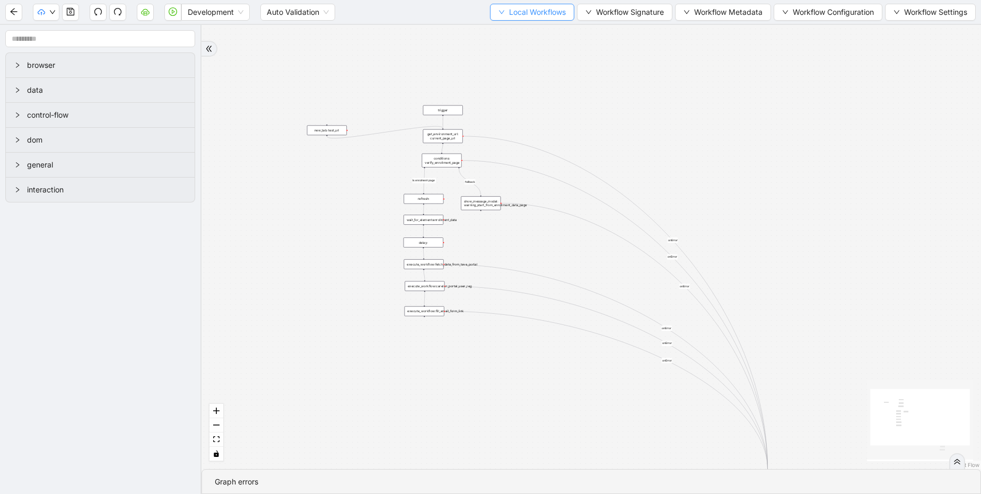
click at [542, 13] on span "Local Workflows" at bounding box center [537, 12] width 57 height 12
click at [524, 69] on span "Remove" at bounding box center [526, 67] width 69 height 12
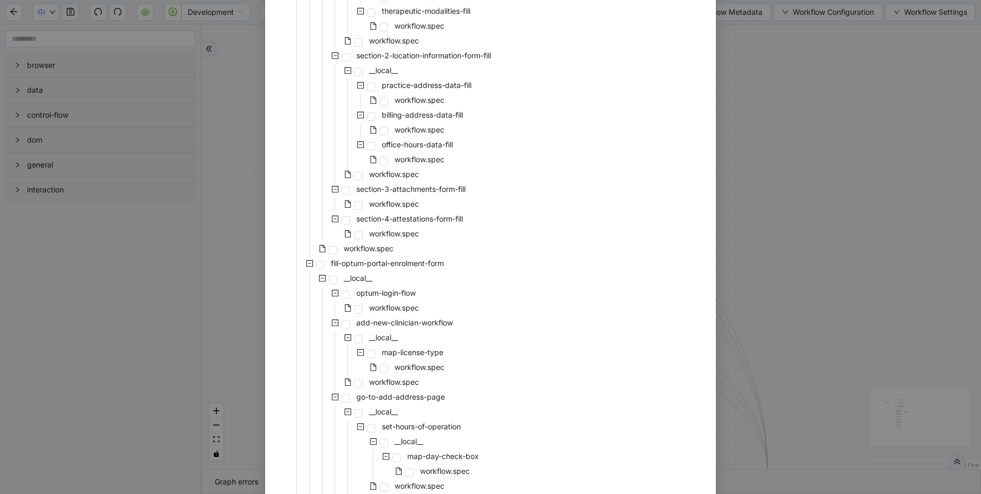
scroll to position [832, 0]
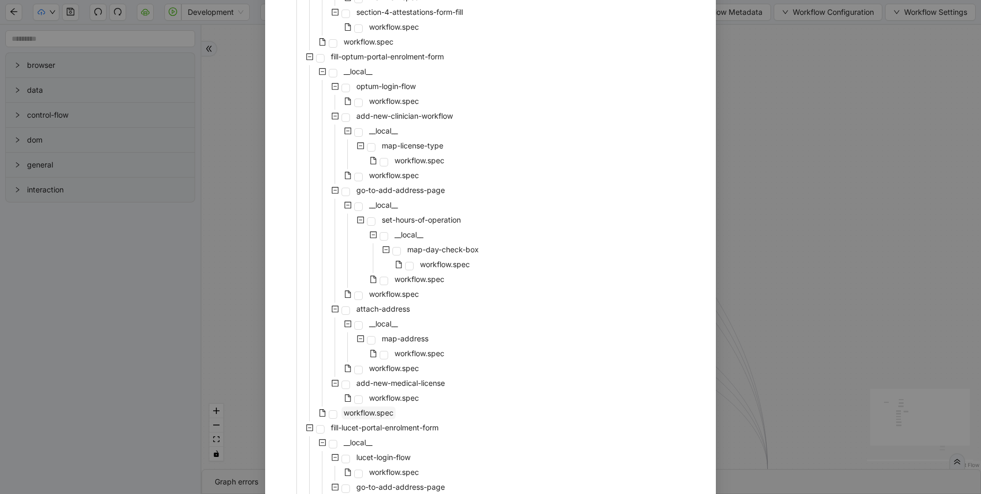
click at [360, 413] on span "workflow.spec" at bounding box center [368, 412] width 50 height 9
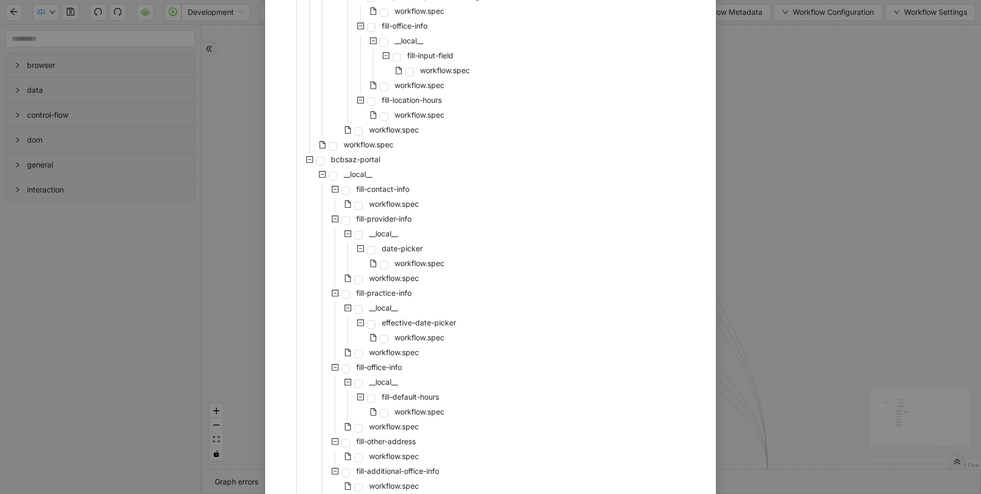
scroll to position [2913, 0]
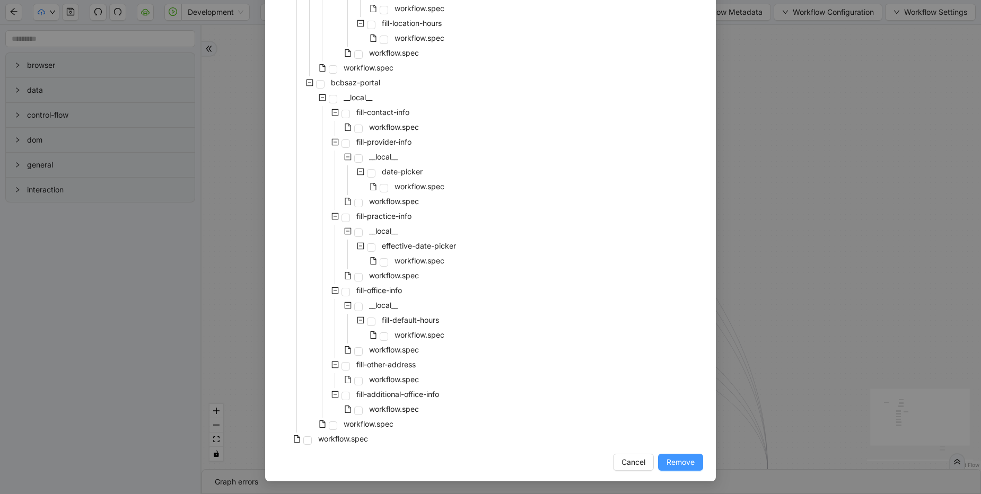
click at [670, 469] on button "Remove" at bounding box center [680, 462] width 45 height 17
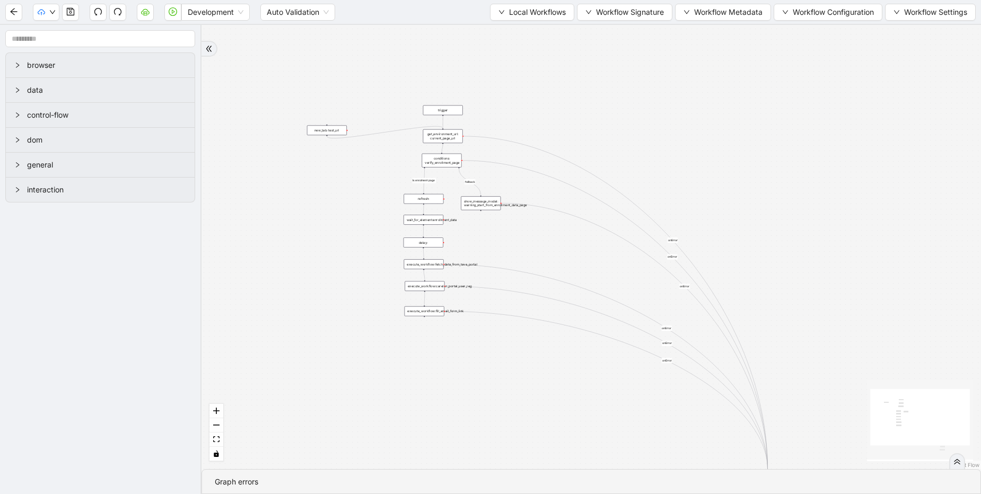
click at [534, 21] on div "Development Auto Validation Local Workflows Workflow Signature Workflow Metadat…" at bounding box center [490, 12] width 981 height 24
click at [535, 10] on span "Local Workflows" at bounding box center [537, 12] width 57 height 12
click at [505, 63] on span "Remove" at bounding box center [526, 67] width 69 height 12
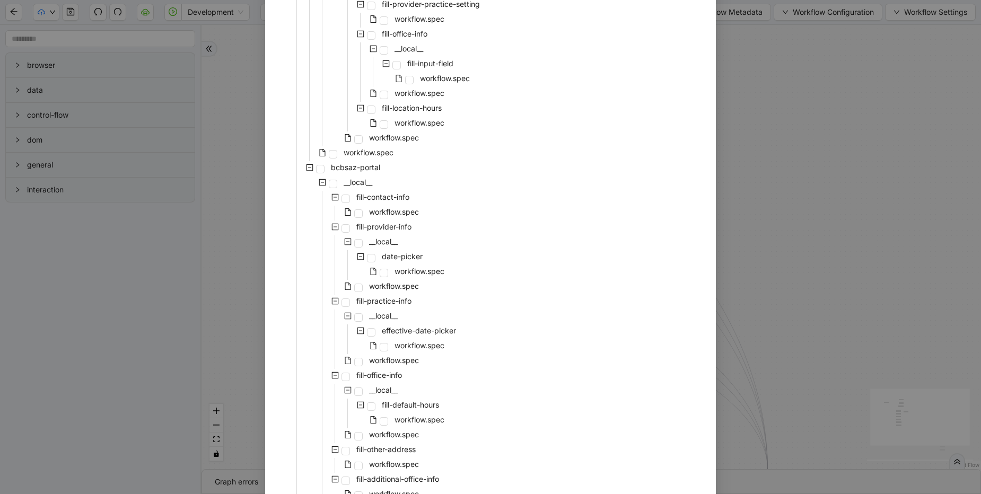
scroll to position [2542, 0]
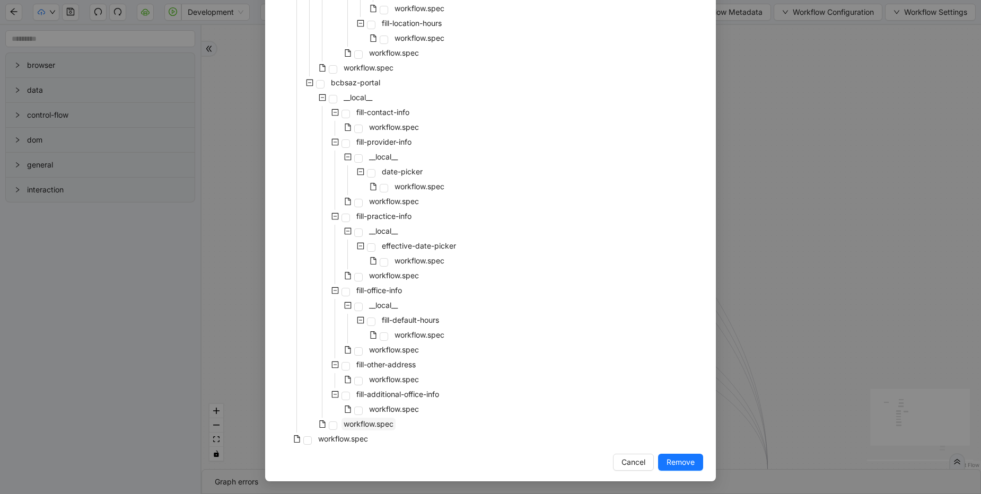
click at [380, 423] on span "workflow.spec" at bounding box center [368, 423] width 50 height 9
click at [690, 460] on span "Remove" at bounding box center [680, 462] width 28 height 12
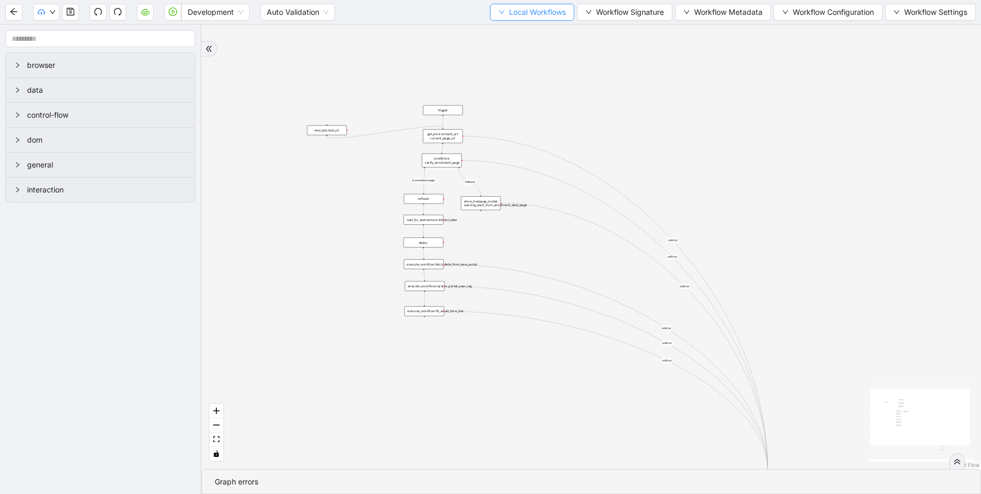
click at [510, 6] on span "Local Workflows" at bounding box center [537, 12] width 57 height 12
click at [524, 67] on span "Remove" at bounding box center [526, 67] width 69 height 12
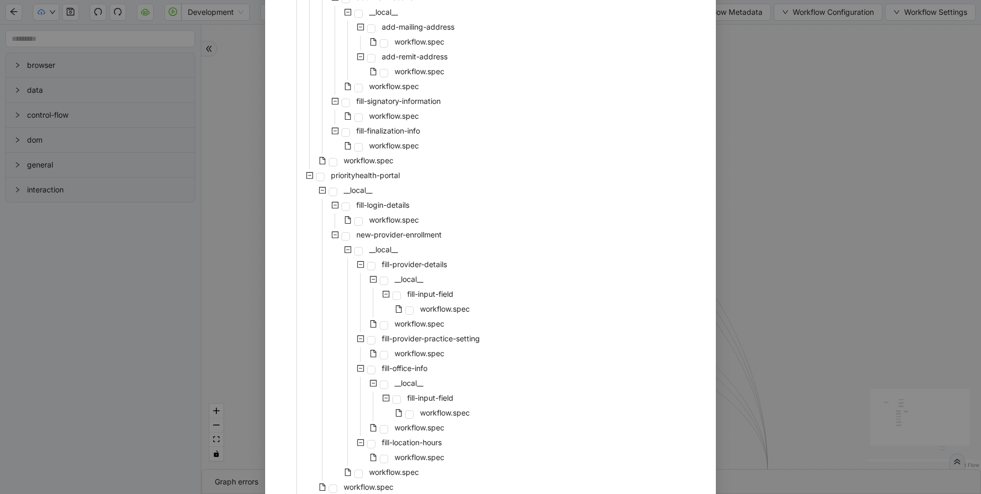
scroll to position [2186, 0]
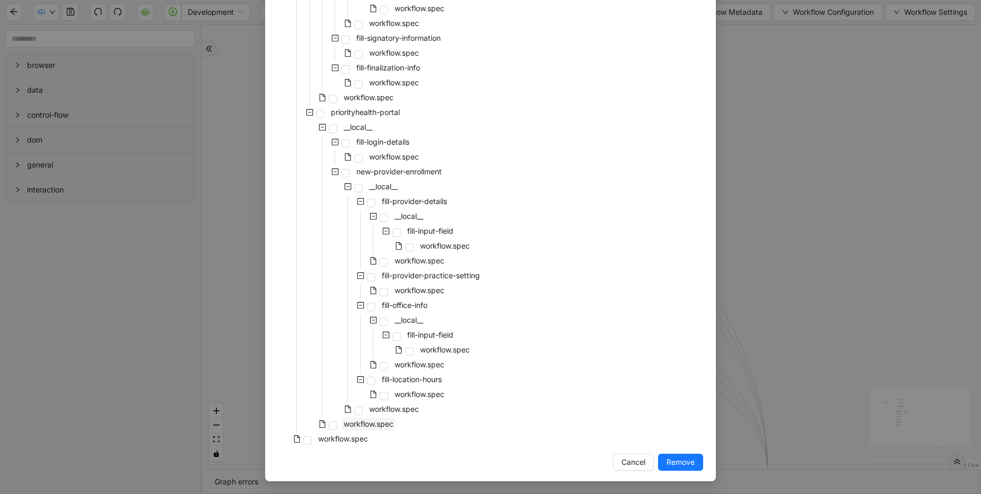
click at [380, 422] on span "workflow.spec" at bounding box center [368, 423] width 50 height 9
click at [673, 458] on span "Remove" at bounding box center [680, 462] width 28 height 12
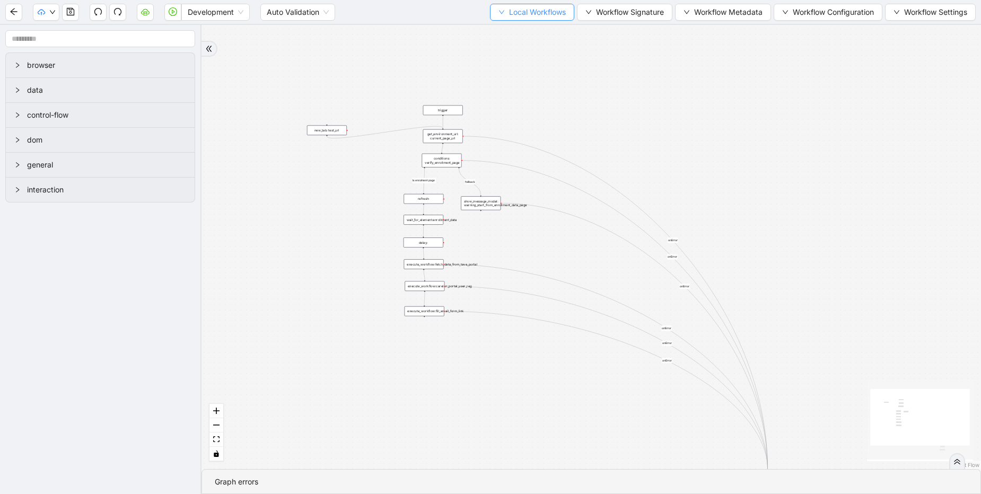
click at [540, 12] on span "Local Workflows" at bounding box center [537, 12] width 57 height 12
click at [507, 63] on span "Remove" at bounding box center [526, 67] width 69 height 12
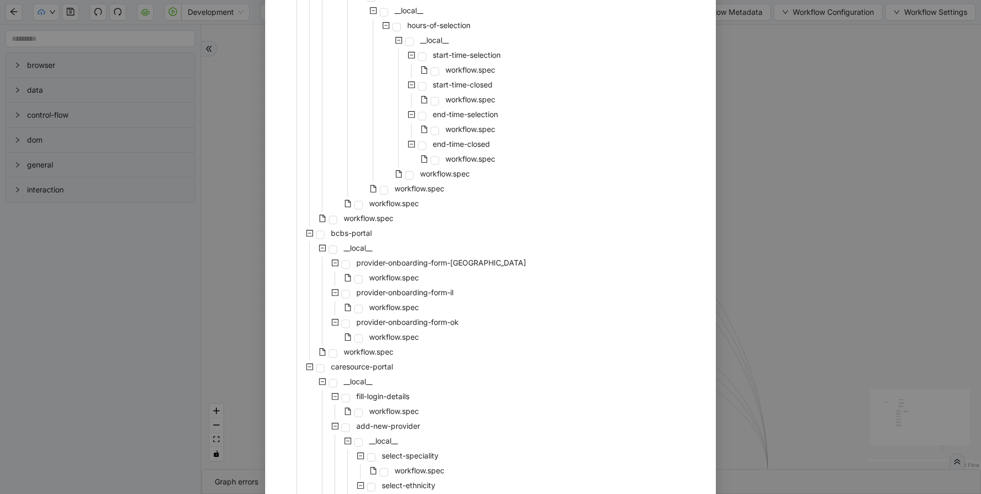
scroll to position [1859, 0]
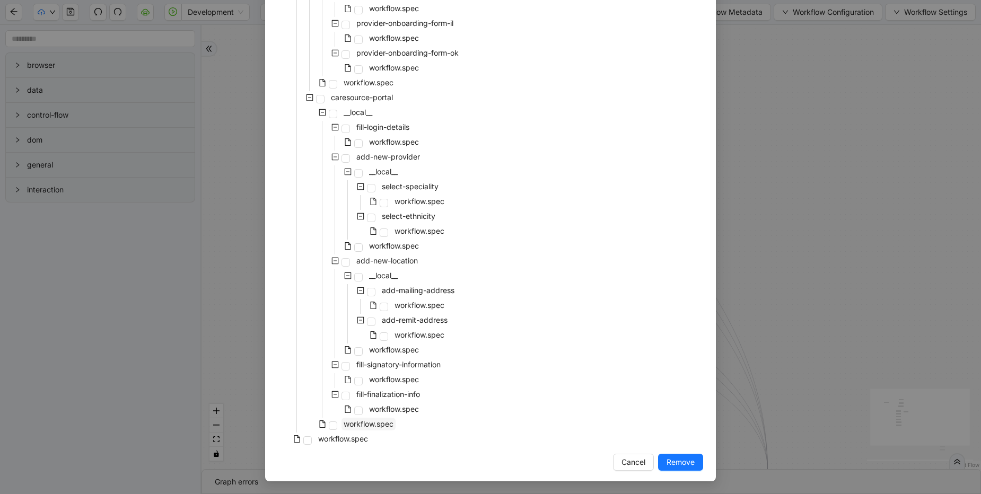
click at [362, 422] on span "workflow.spec" at bounding box center [368, 423] width 50 height 9
click at [682, 465] on span "Remove" at bounding box center [680, 462] width 28 height 12
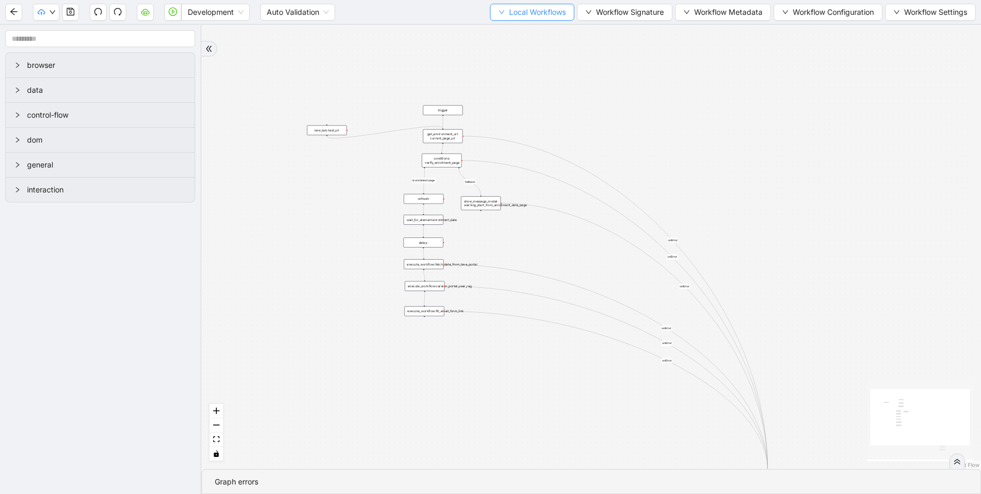
click at [526, 11] on span "Local Workflows" at bounding box center [537, 12] width 57 height 12
click at [517, 68] on span "Remove" at bounding box center [526, 67] width 69 height 12
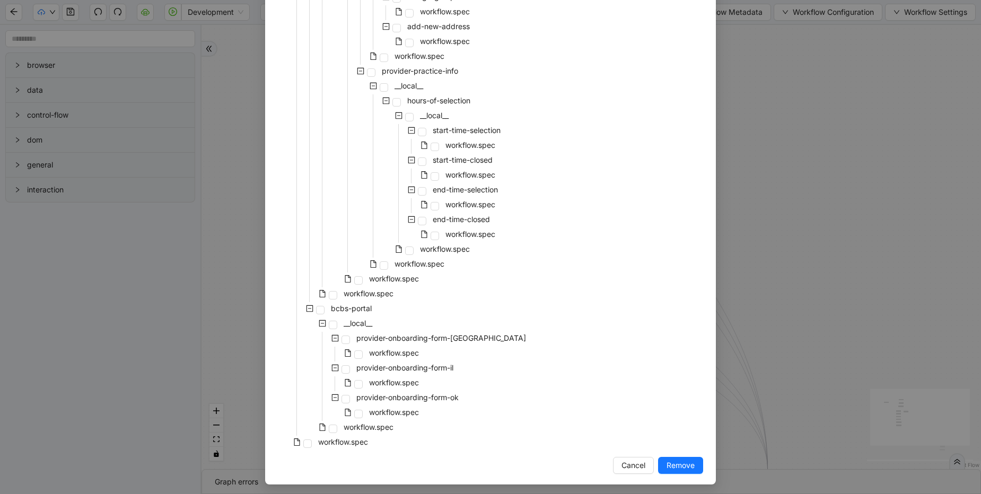
scroll to position [1518, 0]
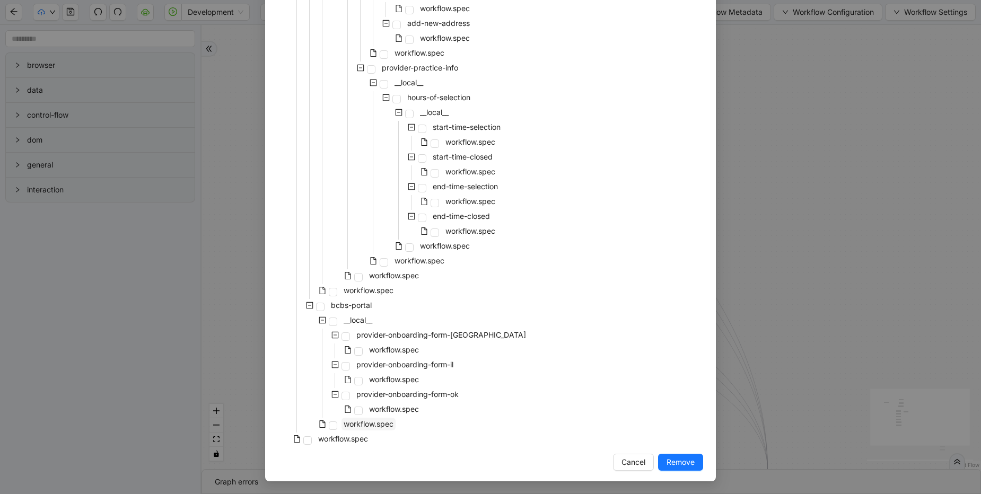
click at [373, 421] on span "workflow.spec" at bounding box center [368, 423] width 50 height 9
click at [679, 464] on span "Remove" at bounding box center [680, 462] width 28 height 12
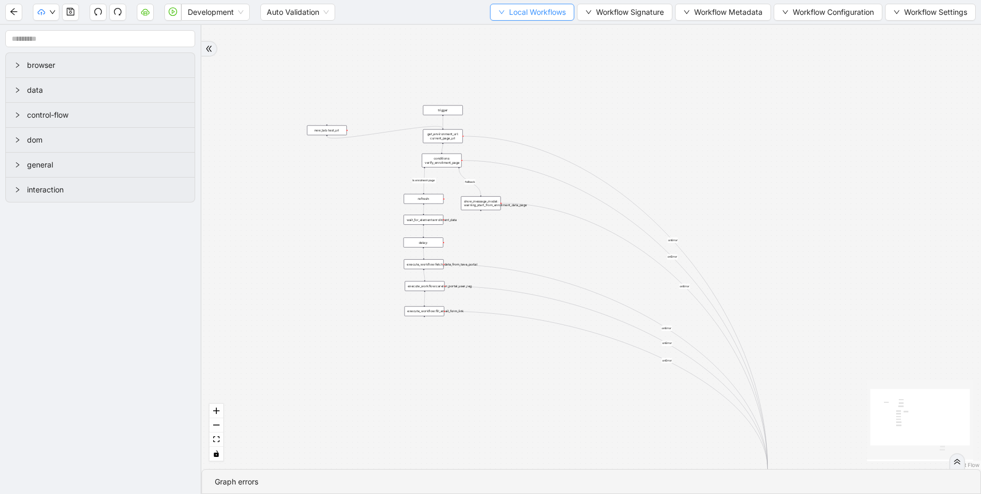
click at [525, 11] on span "Local Workflows" at bounding box center [537, 12] width 57 height 12
click at [515, 69] on span "Remove" at bounding box center [526, 67] width 69 height 12
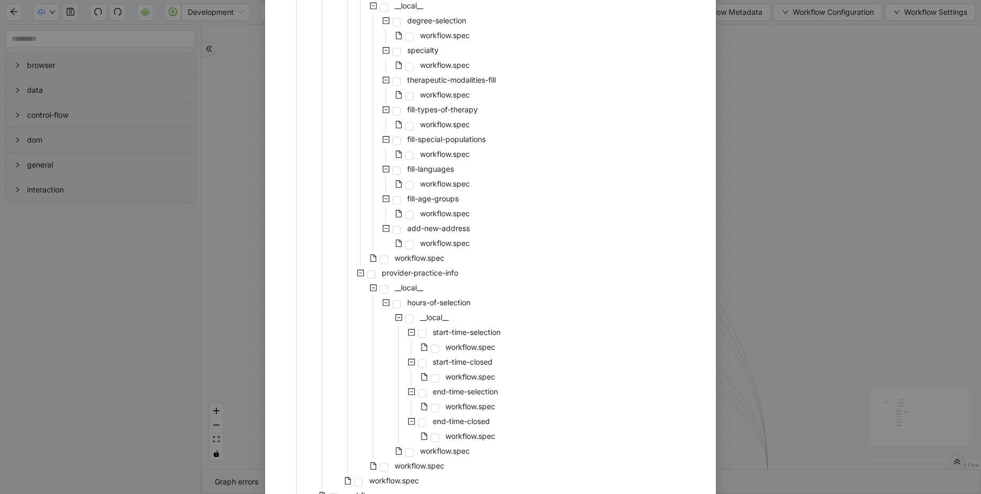
scroll to position [1384, 0]
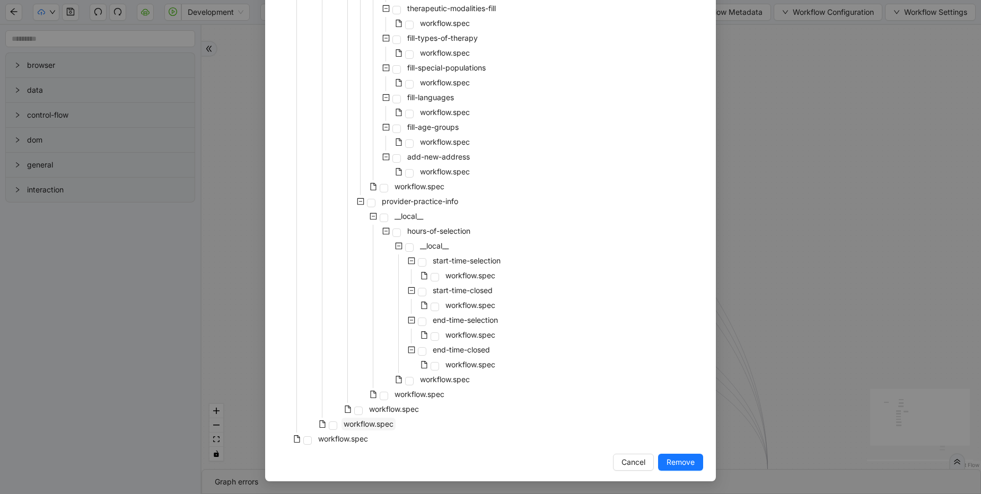
click at [382, 425] on span "workflow.spec" at bounding box center [368, 423] width 50 height 9
click at [681, 456] on span "Remove" at bounding box center [680, 462] width 28 height 12
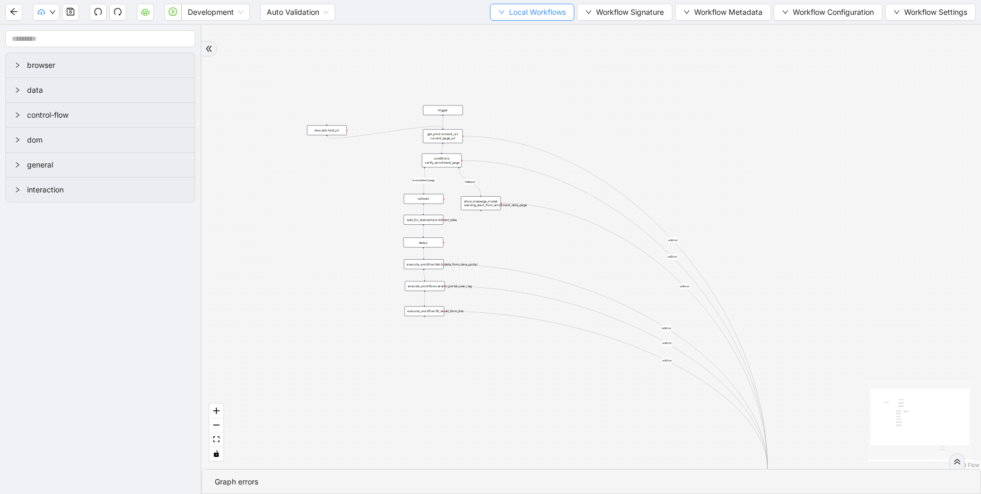
click at [525, 19] on button "Local Workflows" at bounding box center [532, 12] width 84 height 17
click at [536, 63] on span "Remove" at bounding box center [526, 67] width 69 height 12
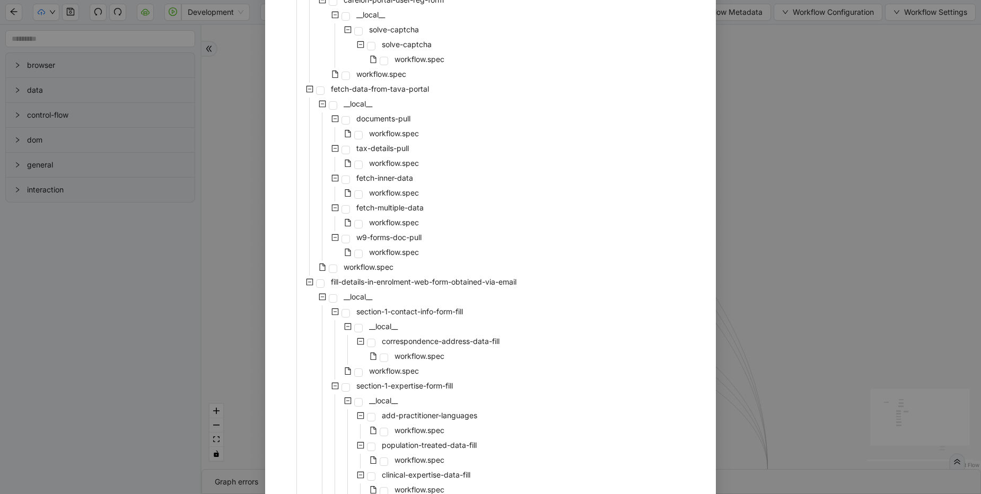
scroll to position [0, 0]
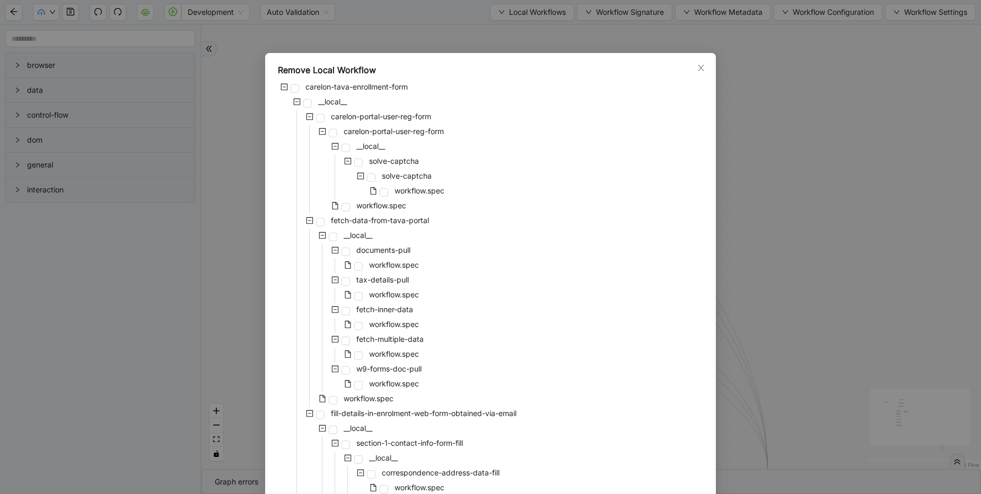
click at [333, 40] on div "Remove Local Workflow carelon-tava-enrollment-form __local__ carelon-portal-use…" at bounding box center [490, 247] width 981 height 494
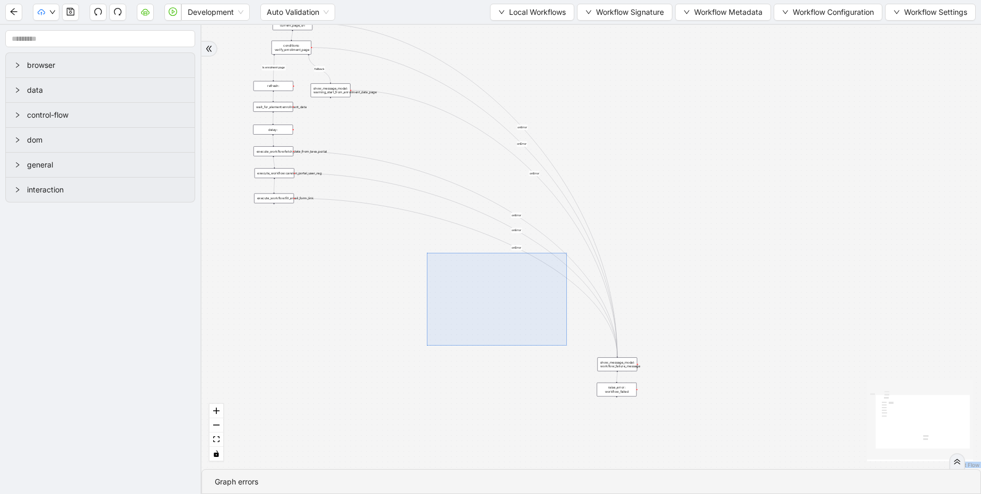
drag, startPoint x: 427, startPoint y: 253, endPoint x: 370, endPoint y: 247, distance: 57.0
click at [641, 357] on div "fallback Is enrolment page onError onError onError onError onError onError trig…" at bounding box center [590, 247] width 779 height 444
click at [641, 228] on div "fallback Is enrolment page onError onError onError onError onError onError trig…" at bounding box center [590, 247] width 779 height 444
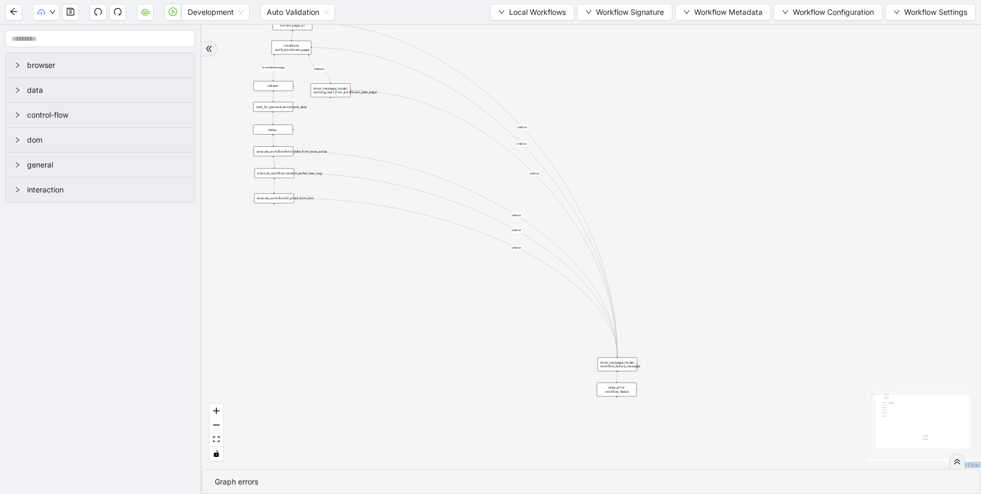
click at [370, 248] on div "fallback Is enrolment page onError onError onError onError onError onError trig…" at bounding box center [590, 247] width 779 height 444
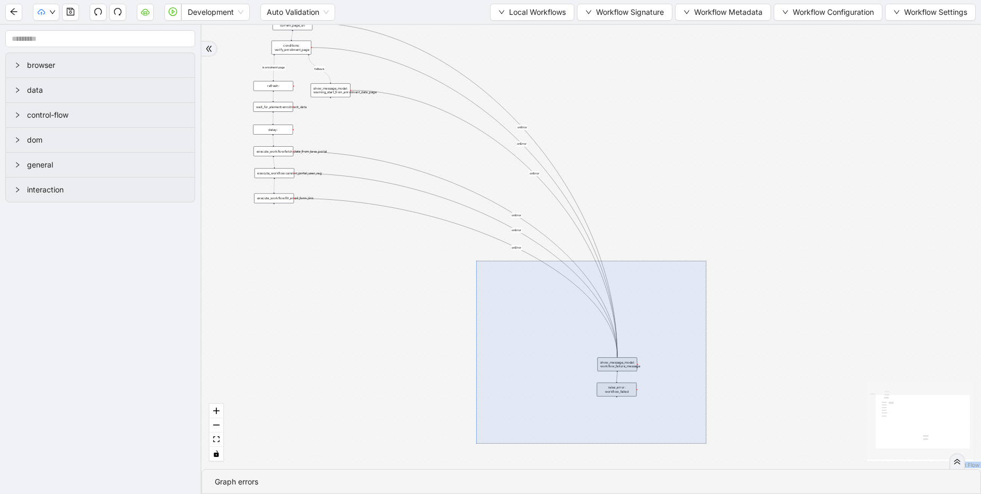
drag, startPoint x: 476, startPoint y: 261, endPoint x: 706, endPoint y: 444, distance: 294.3
click at [706, 444] on div "fallback Is enrolment page onError onError onError onError onError onError trig…" at bounding box center [590, 247] width 779 height 444
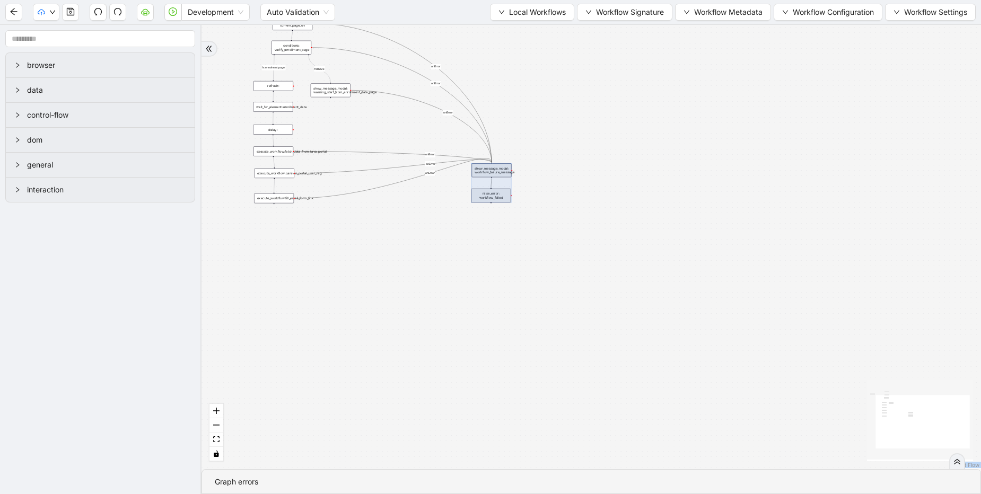
drag, startPoint x: 627, startPoint y: 375, endPoint x: 501, endPoint y: 181, distance: 231.1
click at [501, 181] on div at bounding box center [491, 182] width 40 height 39
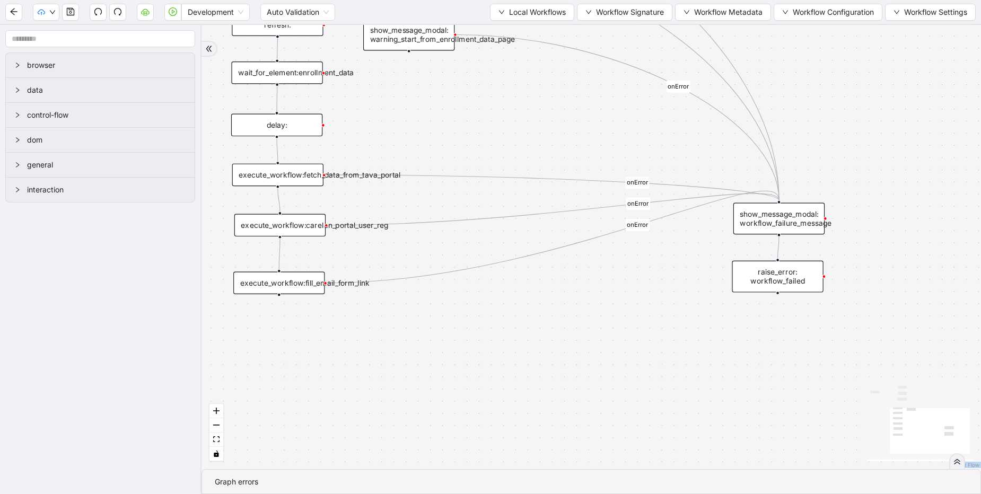
click at [305, 171] on div "execute_workflow:fetch_data_from_tava_portal" at bounding box center [277, 175] width 91 height 23
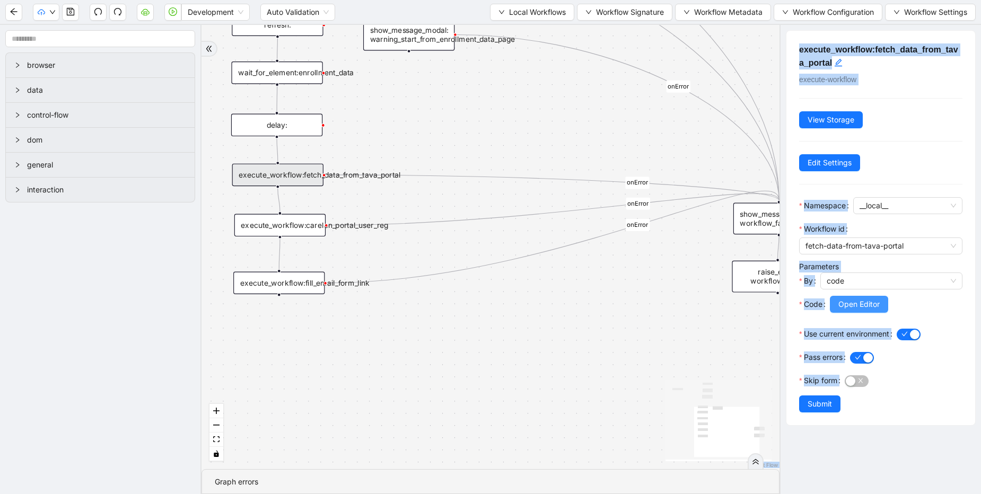
click at [858, 303] on span "Open Editor" at bounding box center [858, 304] width 41 height 12
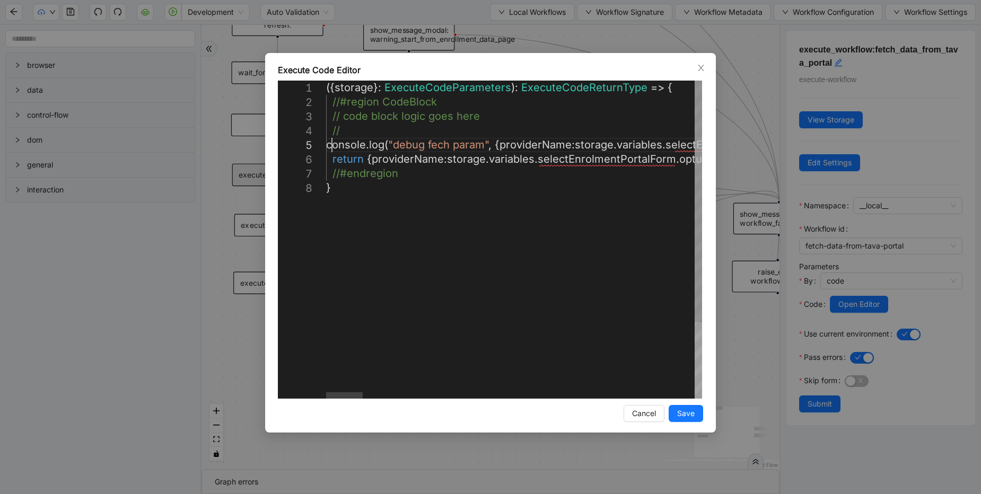
scroll to position [0, 2399]
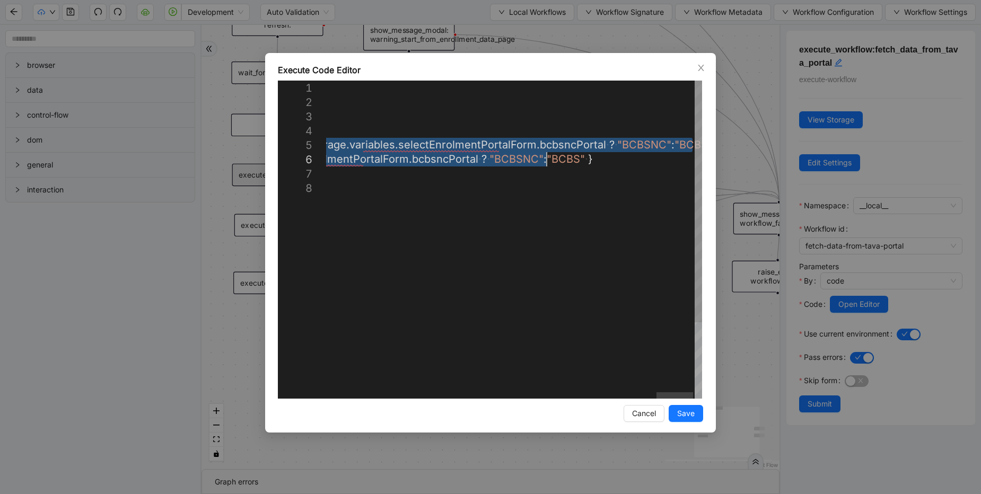
drag, startPoint x: 332, startPoint y: 142, endPoint x: 783, endPoint y: 156, distance: 451.8
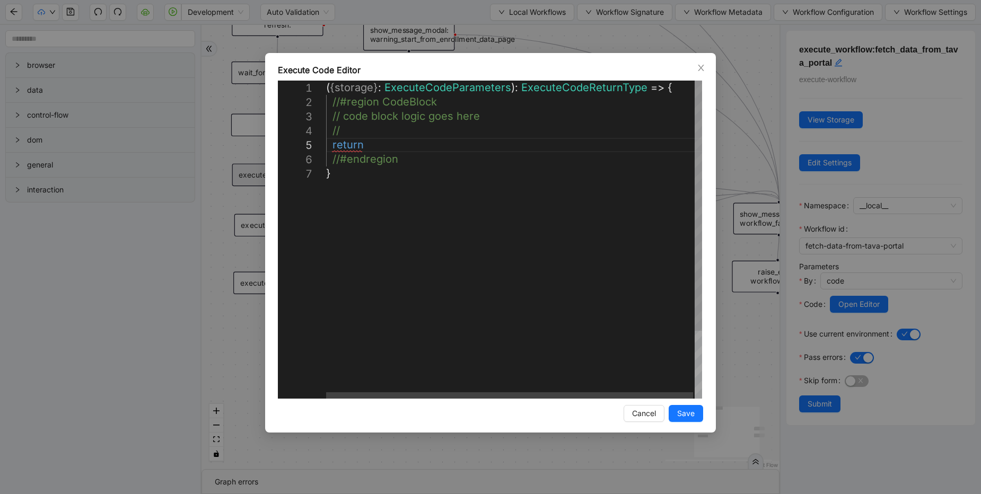
scroll to position [58, 64]
type textarea "**********"
click at [684, 413] on span "Save" at bounding box center [685, 414] width 17 height 12
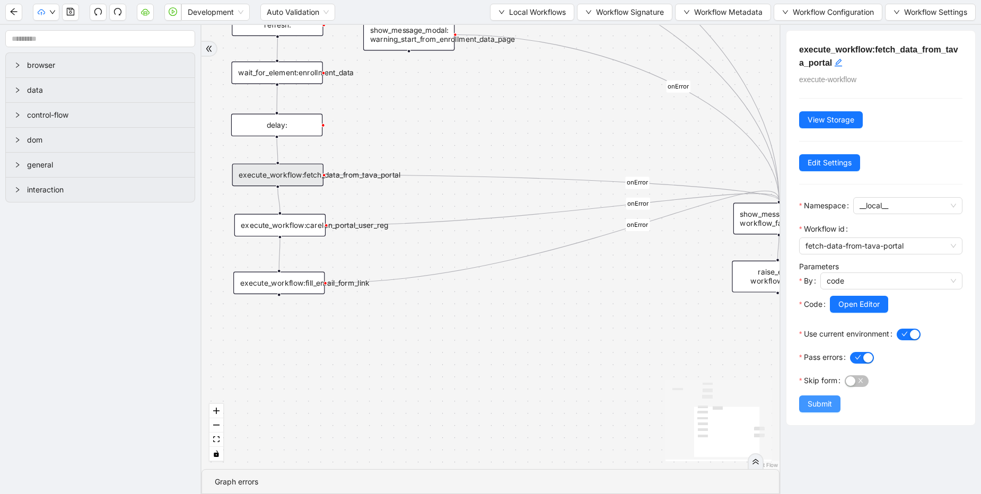
click at [809, 401] on span "Submit" at bounding box center [819, 404] width 24 height 12
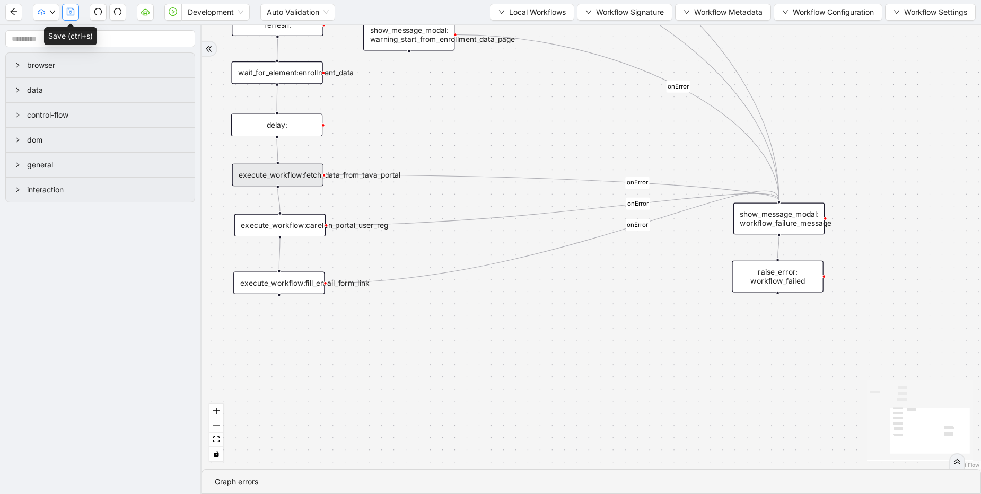
click at [63, 14] on button "button" at bounding box center [70, 12] width 17 height 17
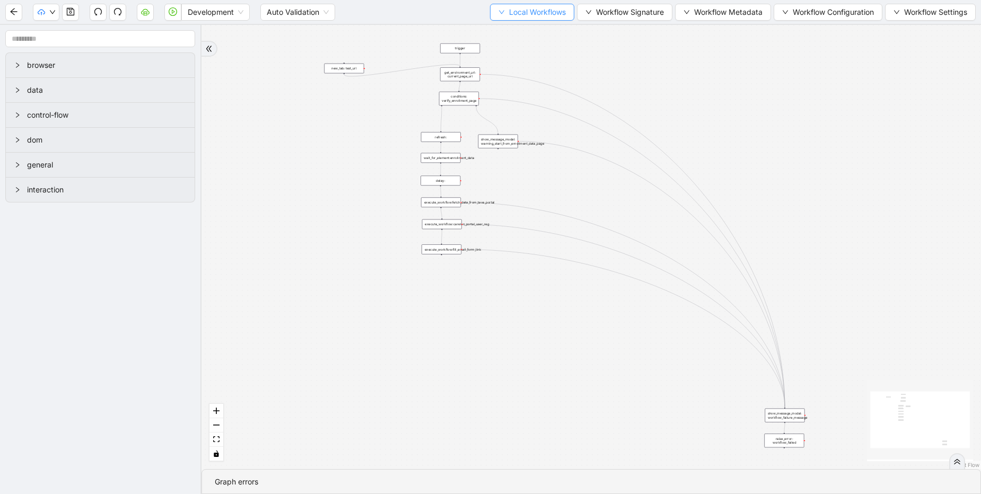
click at [509, 14] on span "Local Workflows" at bounding box center [537, 12] width 57 height 12
click at [517, 70] on span "Remove" at bounding box center [526, 67] width 69 height 12
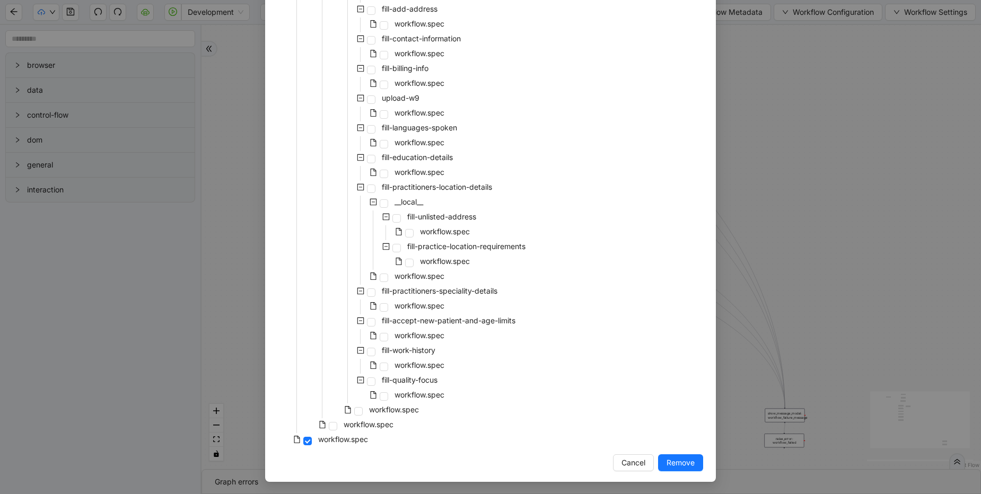
scroll to position [3699, 0]
click at [376, 426] on span "workflow.spec" at bounding box center [368, 423] width 50 height 9
click at [679, 464] on span "Remove" at bounding box center [680, 462] width 28 height 12
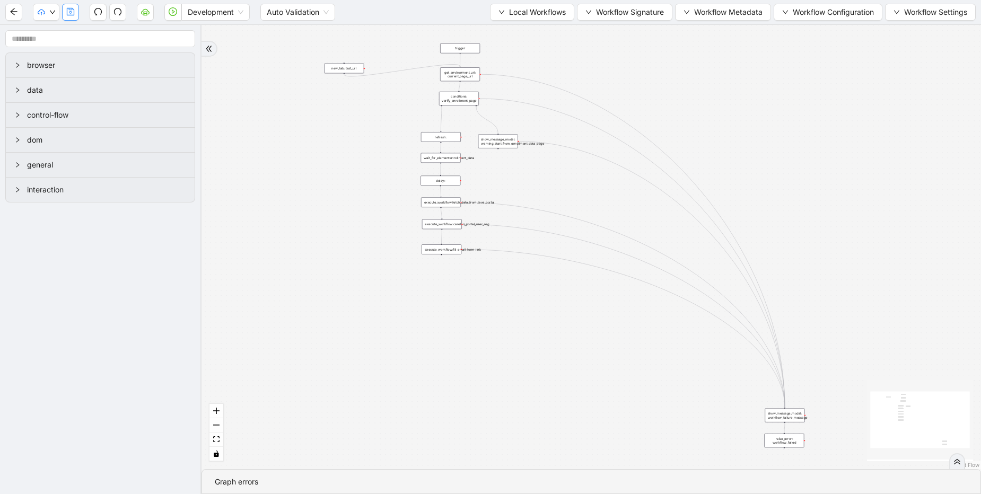
click at [73, 7] on icon "save" at bounding box center [70, 11] width 8 height 8
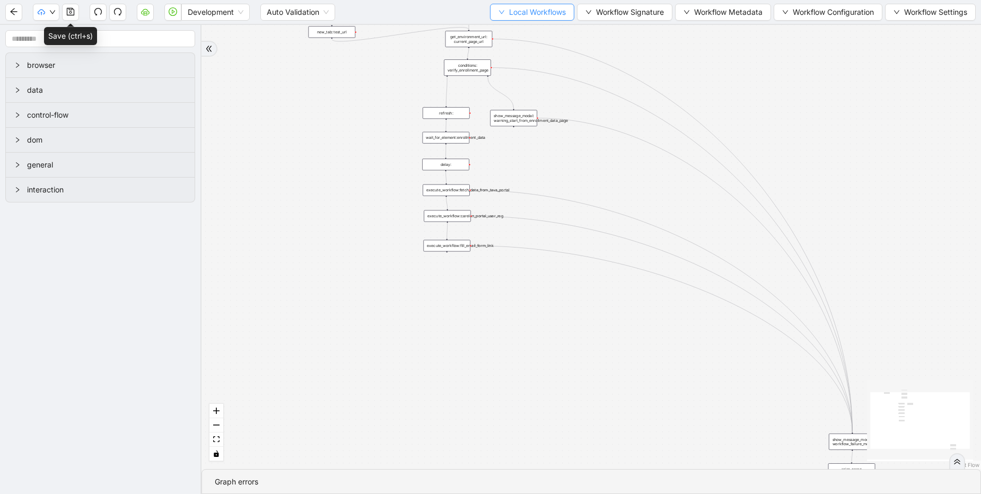
click at [553, 5] on button "Local Workflows" at bounding box center [532, 12] width 84 height 17
click at [528, 28] on span "Select" at bounding box center [526, 33] width 69 height 12
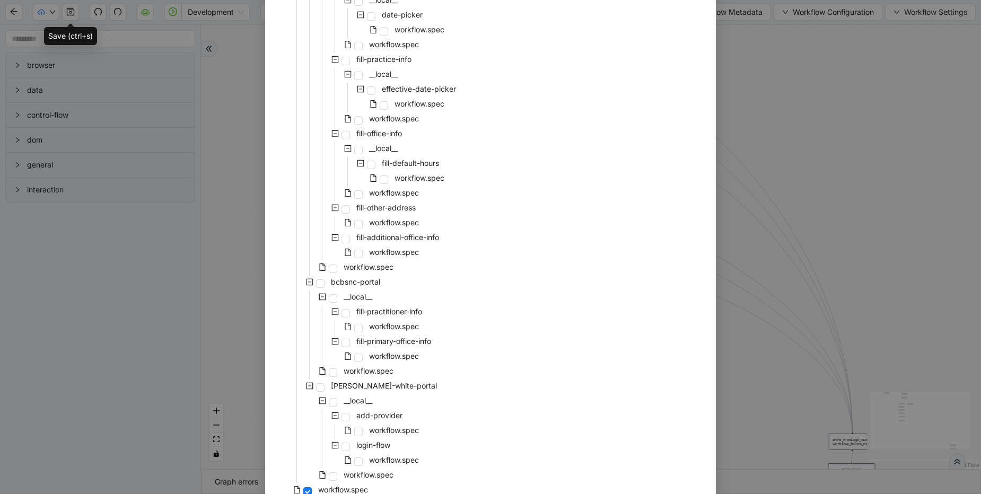
scroll to position [3121, 0]
